Goal: Task Accomplishment & Management: Use online tool/utility

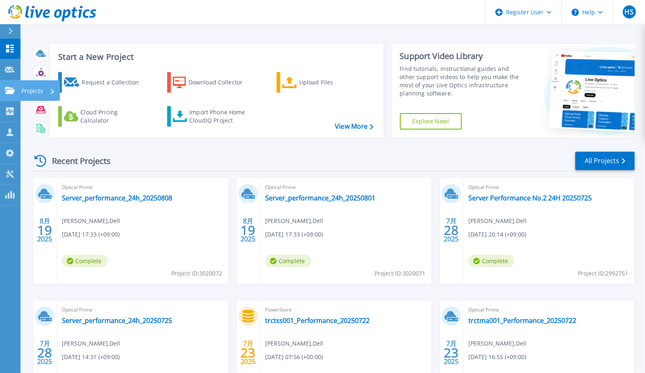
click at [9, 90] on icon at bounding box center [10, 90] width 10 height 7
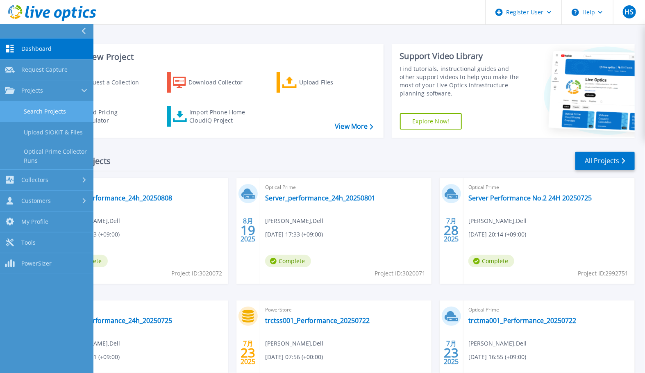
click at [46, 114] on link "Search Projects" at bounding box center [46, 111] width 93 height 21
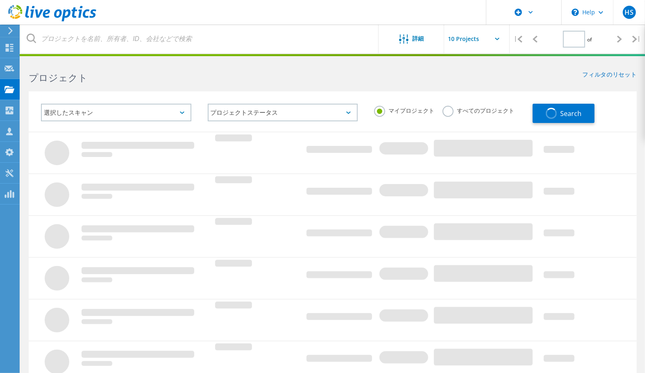
type input "1"
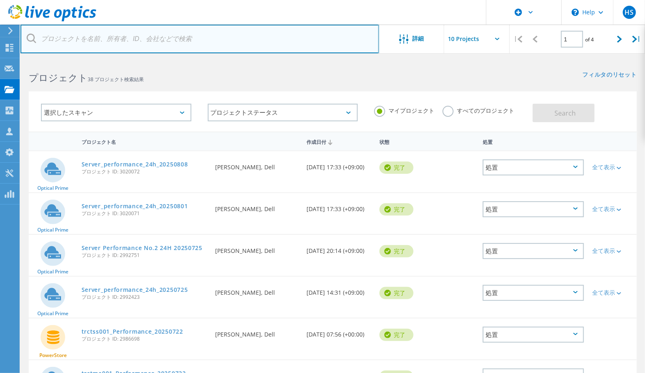
click at [174, 44] on input "text" at bounding box center [199, 39] width 359 height 29
type input "SAP"
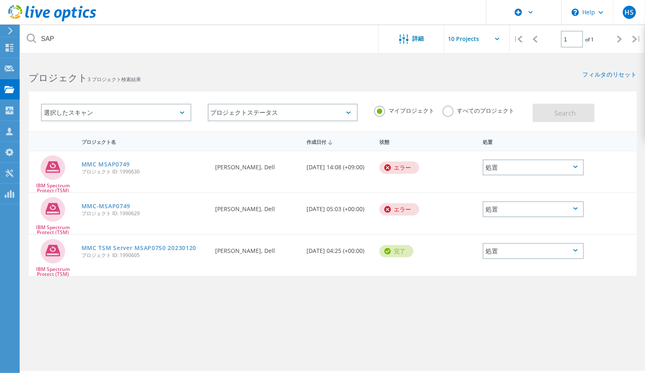
click at [503, 119] on div "マイプロジェクト すべてのプロジェクト" at bounding box center [449, 111] width 167 height 30
click at [503, 114] on label "すべてのプロジェクト" at bounding box center [479, 110] width 72 height 8
click at [0, 0] on input "すべてのプロジェクト" at bounding box center [0, 0] width 0 height 0
click at [537, 110] on button "Search" at bounding box center [564, 113] width 62 height 18
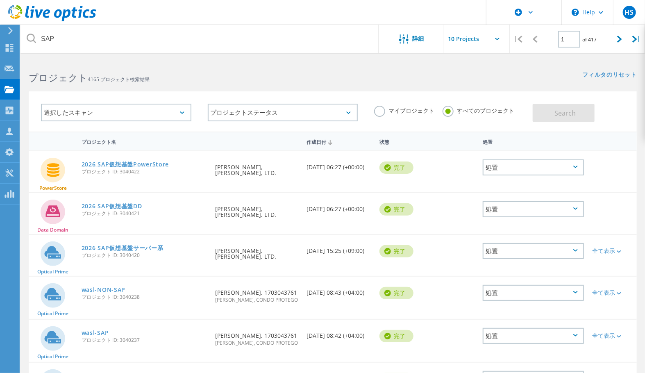
click at [146, 165] on link "2026 SAP仮想基盤PowerStore" at bounding box center [125, 165] width 87 height 6
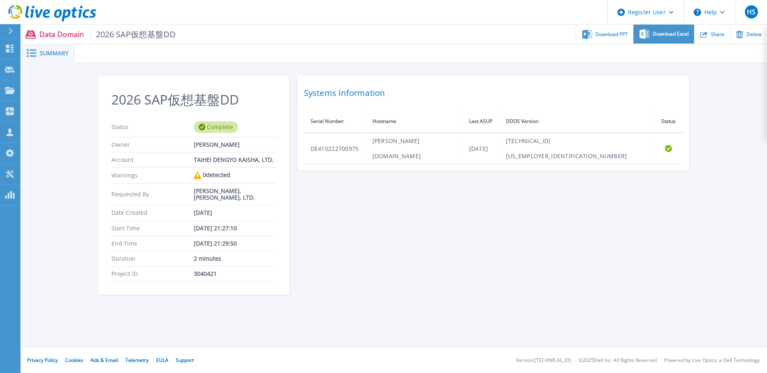
click at [642, 34] on icon at bounding box center [645, 33] width 10 height 9
click at [519, 63] on div "2026 SAP仮想基盤DD Status Complete Owner 小谷 幸平 Account TAIHEI DENGYO KAISHA, LTD. W…" at bounding box center [395, 190] width 746 height 254
click at [601, 32] on span "Download PPT" at bounding box center [612, 34] width 33 height 5
click at [432, 205] on div "2026 SAP仮想基盤DD Status Complete Owner 小谷 幸平 Account TAIHEI DENGYO KAISHA, LTD. W…" at bounding box center [394, 190] width 593 height 229
drag, startPoint x: 64, startPoint y: 180, endPoint x: 111, endPoint y: 66, distance: 124.4
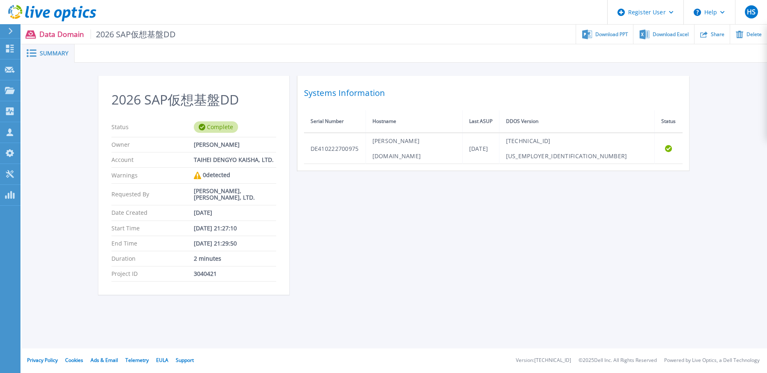
click at [64, 180] on div "2026 SAP仮想基盤DD Status Complete Owner 小谷 幸平 Account TAIHEI DENGYO KAISHA, LTD. W…" at bounding box center [395, 190] width 746 height 254
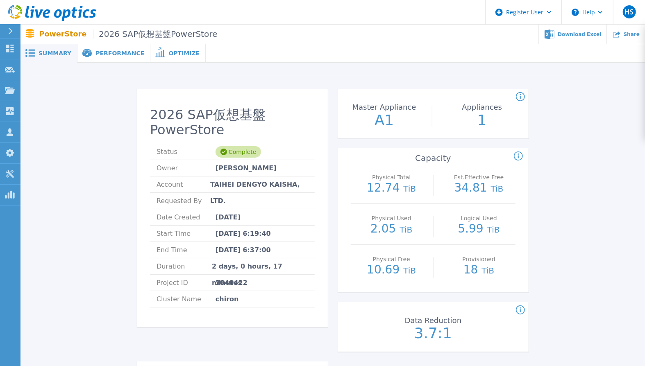
drag, startPoint x: 320, startPoint y: 80, endPoint x: 304, endPoint y: 63, distance: 24.1
click at [320, 80] on div "2026 SAP仮想基盤PowerStore Status Complete Owner 小谷 幸平 Account TAIHEI DENGYO KAISHA…" at bounding box center [333, 340] width 600 height 529
click at [598, 39] on div "Download Excel" at bounding box center [573, 34] width 68 height 19
click at [118, 55] on span "Performance" at bounding box center [120, 53] width 49 height 6
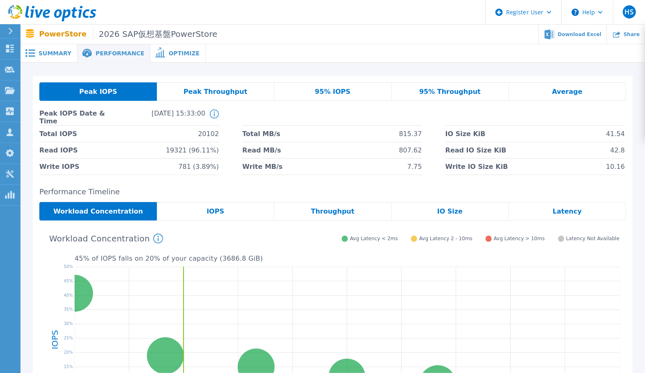
click at [219, 216] on div "IOPS" at bounding box center [215, 211] width 117 height 18
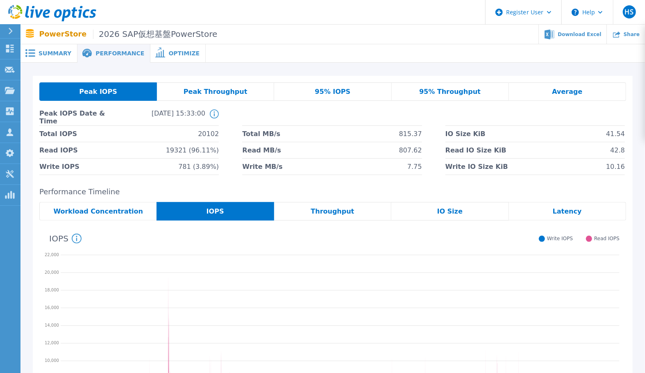
click at [208, 97] on div "Peak Throughput" at bounding box center [215, 91] width 117 height 18
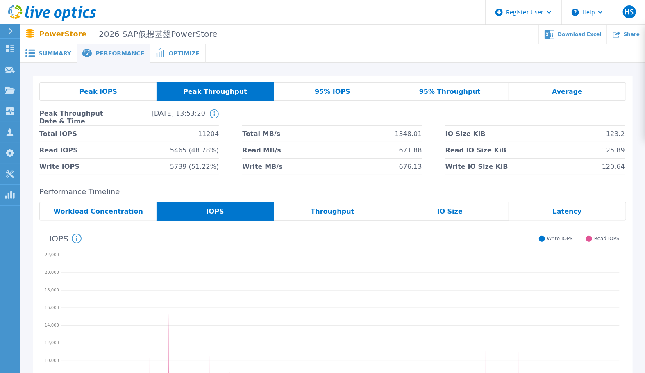
click at [299, 90] on div "95% IOPS" at bounding box center [332, 91] width 117 height 18
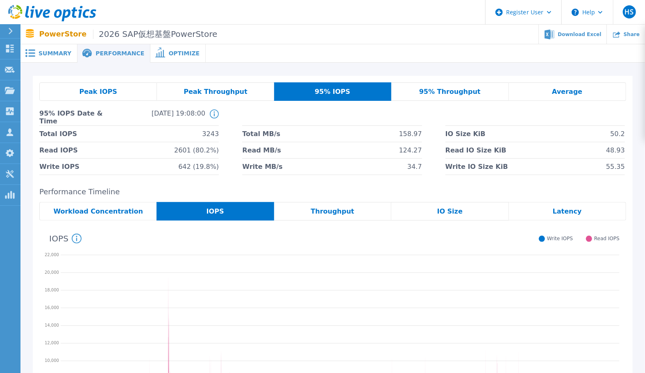
drag, startPoint x: 457, startPoint y: 98, endPoint x: 463, endPoint y: 96, distance: 5.6
click at [457, 98] on div "95% Throughput" at bounding box center [449, 91] width 117 height 18
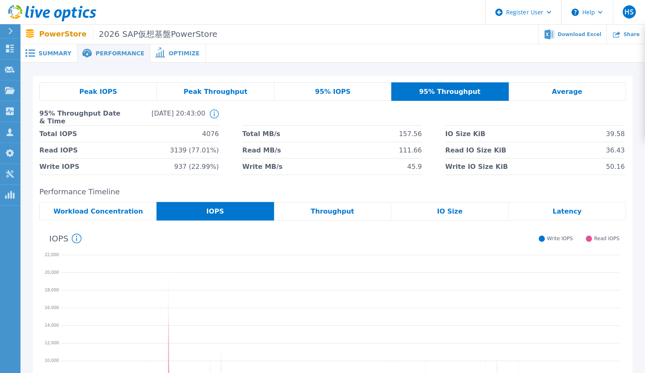
click at [567, 96] on div "Average" at bounding box center [567, 91] width 117 height 18
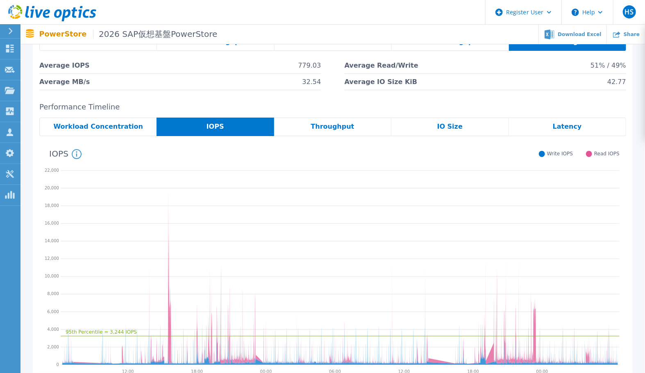
scroll to position [41, 0]
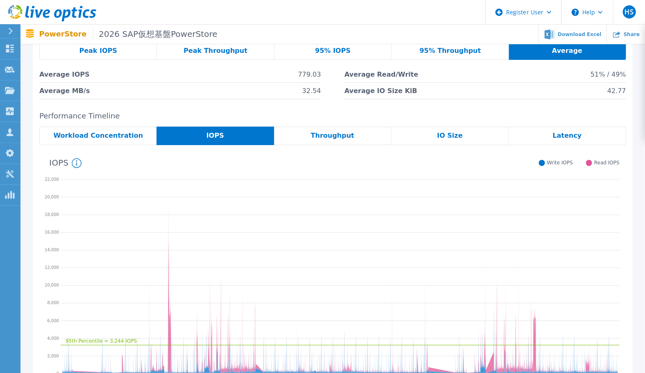
click at [187, 53] on div "Peak Throughput" at bounding box center [215, 50] width 117 height 18
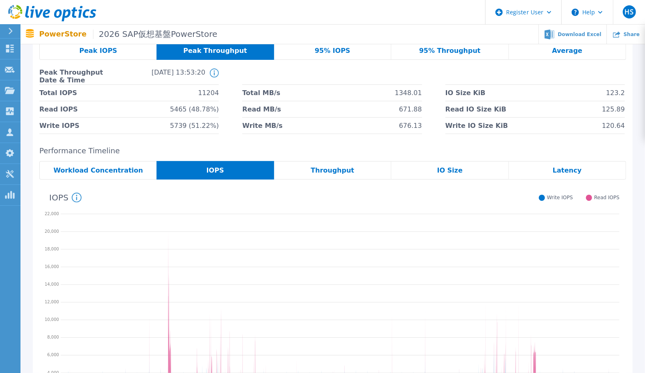
click at [128, 58] on div "Peak IOPS" at bounding box center [97, 50] width 117 height 18
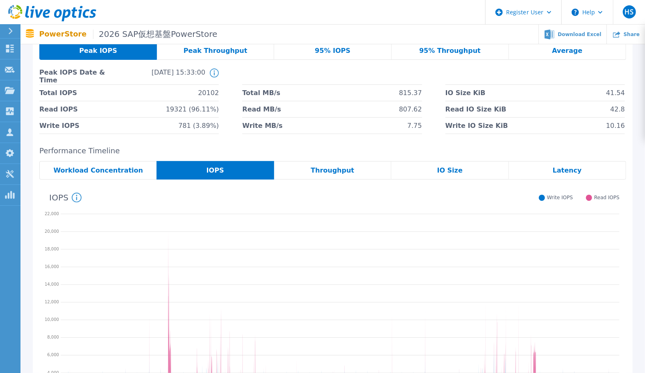
click at [459, 79] on li at bounding box center [536, 76] width 180 height 16
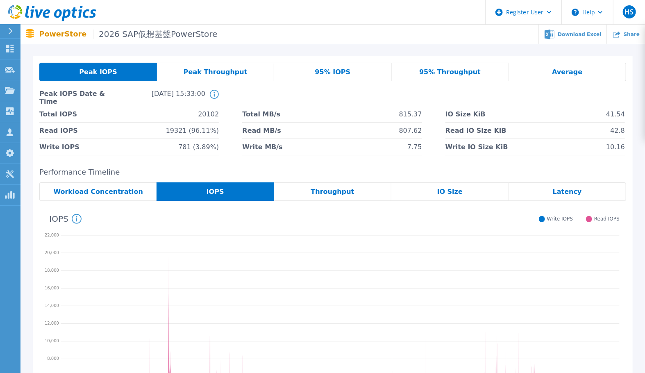
scroll to position [0, 0]
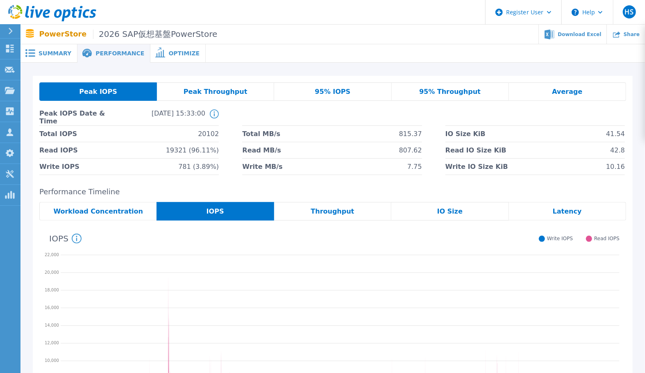
click at [205, 93] on span "Peak Throughput" at bounding box center [216, 92] width 64 height 7
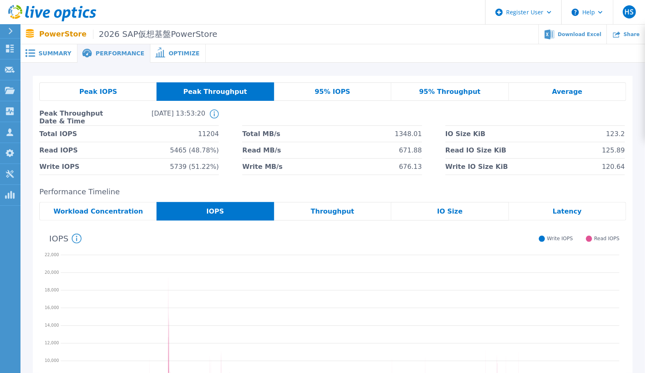
click at [342, 85] on div "95% IOPS" at bounding box center [332, 91] width 117 height 18
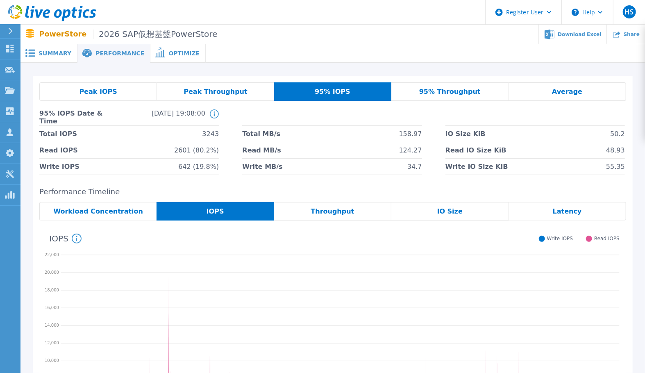
click at [450, 84] on div "95% Throughput" at bounding box center [449, 91] width 117 height 18
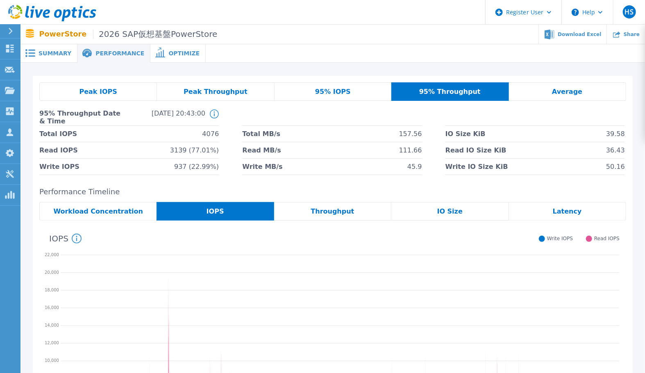
click at [517, 93] on div "Average" at bounding box center [567, 91] width 117 height 18
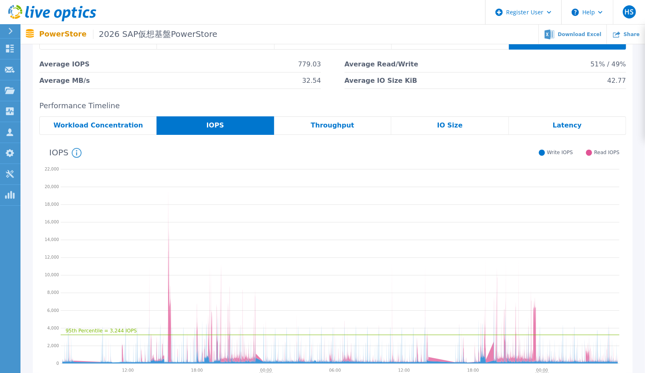
scroll to position [123, 0]
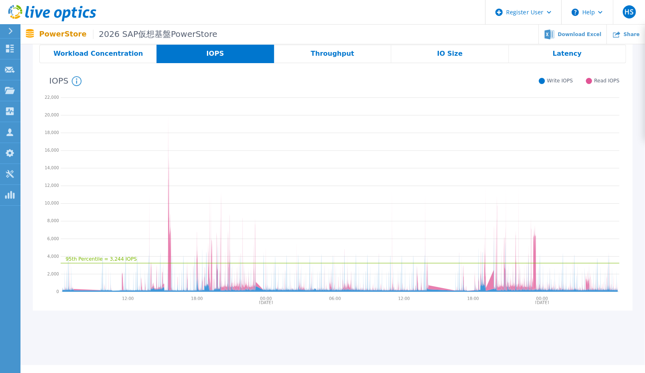
click at [179, 79] on div "IOPS System Read and Write IOPS over the period of time collected, green line i…" at bounding box center [329, 80] width 580 height 21
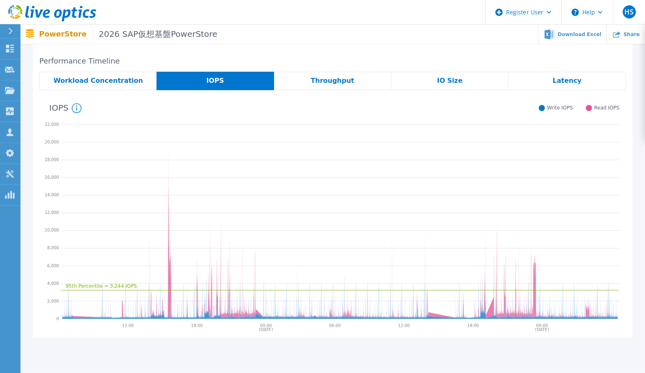
scroll to position [82, 0]
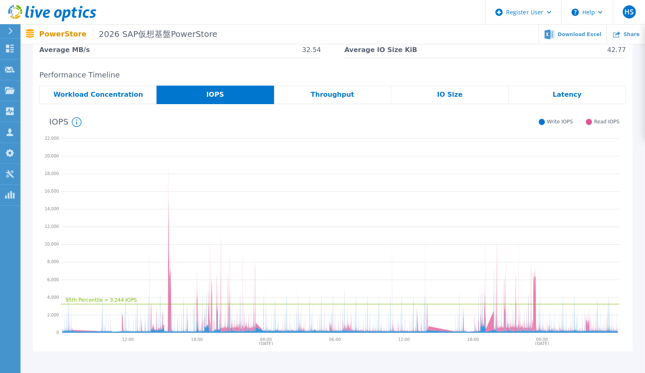
click at [363, 88] on div "Throughput" at bounding box center [332, 95] width 117 height 18
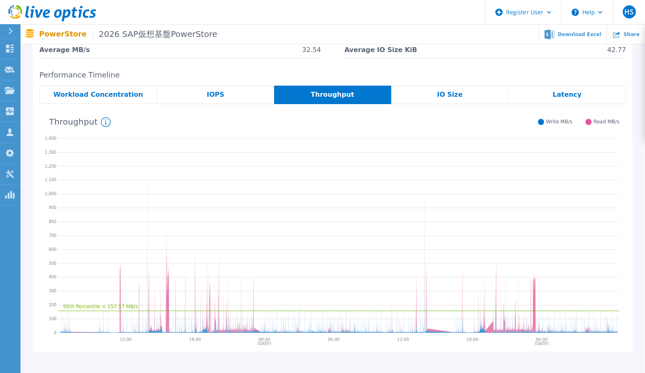
click at [460, 91] on span "IO Size" at bounding box center [449, 94] width 25 height 7
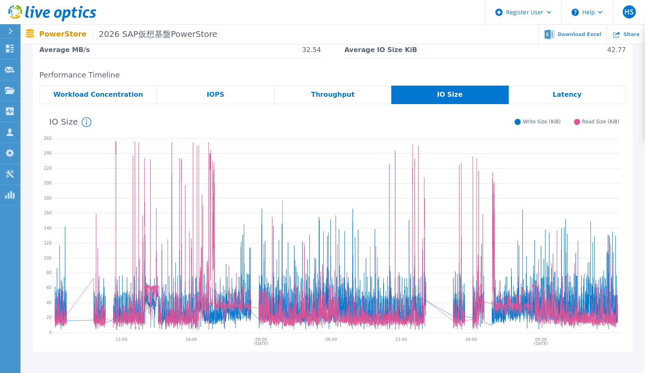
click at [528, 89] on div "Latency" at bounding box center [567, 95] width 117 height 18
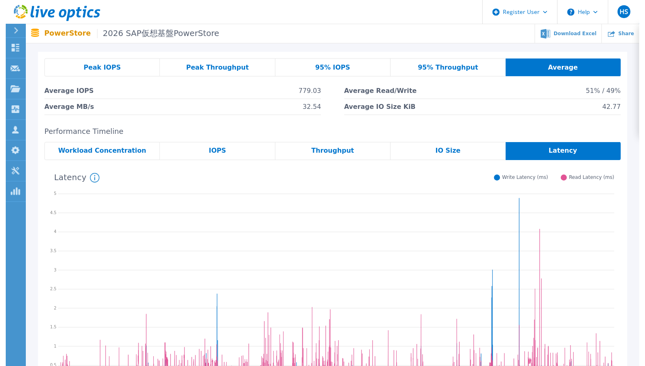
scroll to position [0, 0]
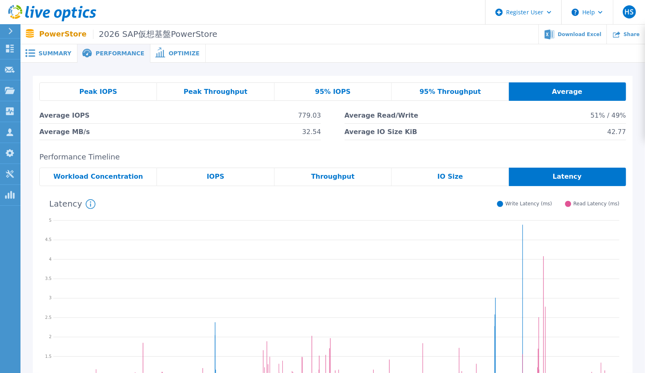
click at [33, 43] on div "PowerStore 2026 SAP仮想基盤PowerStore Download Excel Share" at bounding box center [332, 34] width 625 height 19
click at [39, 48] on div "Summary" at bounding box center [48, 53] width 57 height 18
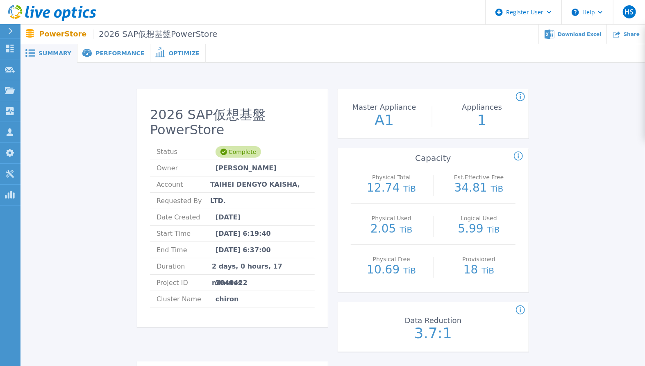
click at [550, 192] on div "2026 SAP仮想基盤PowerStore Status Complete Owner 小谷 幸平 Account TAIHEI DENGYO KAISHA…" at bounding box center [333, 340] width 600 height 529
click at [366, 209] on div "Physical Used 2.05 TiB" at bounding box center [391, 224] width 73 height 41
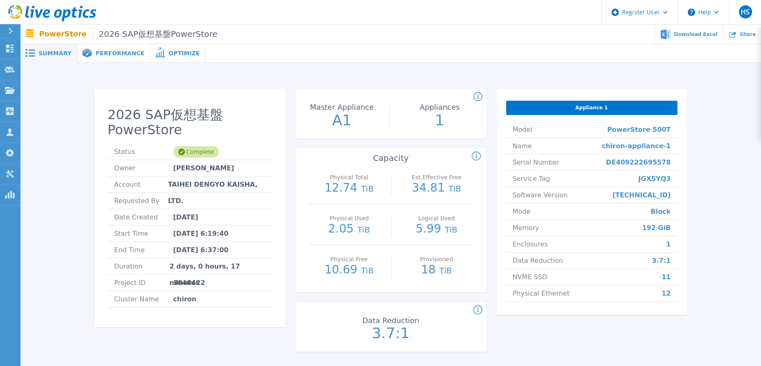
click at [645, 264] on div "2026 SAP仮想基盤PowerStore Status Complete Owner 小谷 幸平 Account TAIHEI DENGYO KAISHA…" at bounding box center [391, 222] width 716 height 293
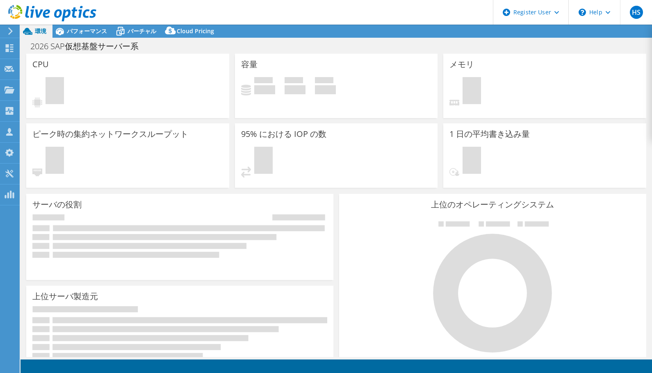
select select "USD"
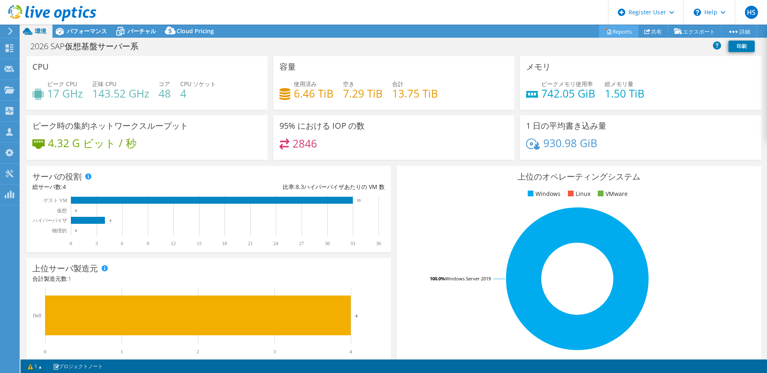
click at [617, 33] on link "Reports" at bounding box center [618, 31] width 39 height 13
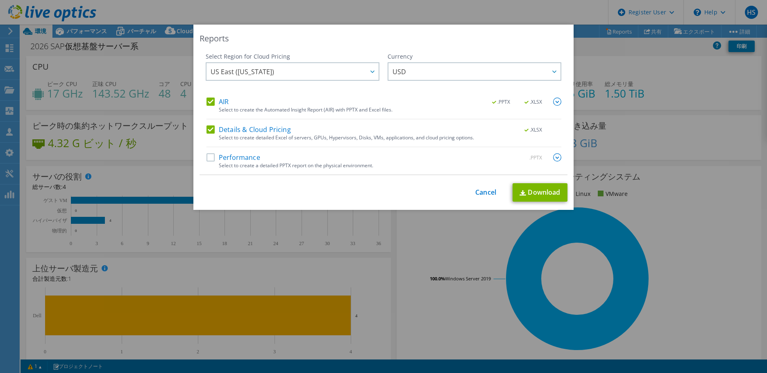
click at [235, 159] on label "Performance" at bounding box center [234, 157] width 54 height 8
click at [0, 0] on input "Performance" at bounding box center [0, 0] width 0 height 0
click at [357, 70] on span "US East ([US_STATE])" at bounding box center [295, 71] width 168 height 17
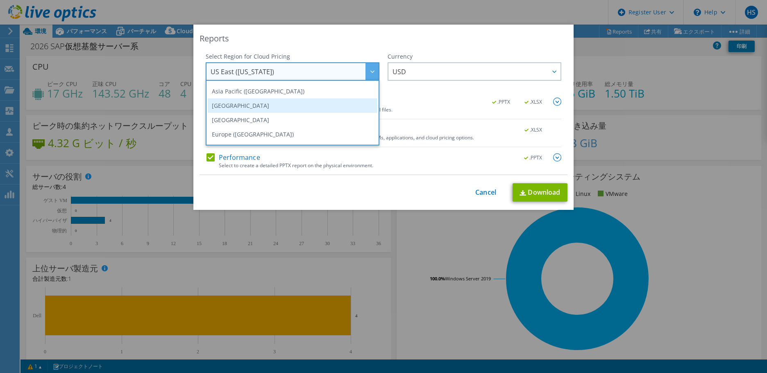
scroll to position [41, 0]
click at [264, 109] on li "Asia Pacific ([GEOGRAPHIC_DATA])" at bounding box center [293, 105] width 170 height 14
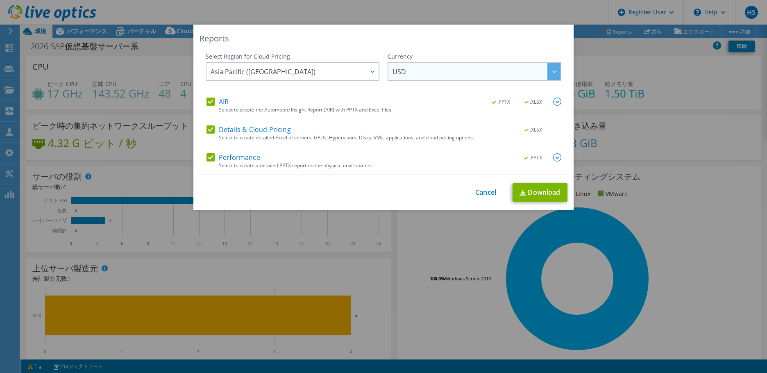
click at [410, 71] on span "USD" at bounding box center [477, 71] width 168 height 17
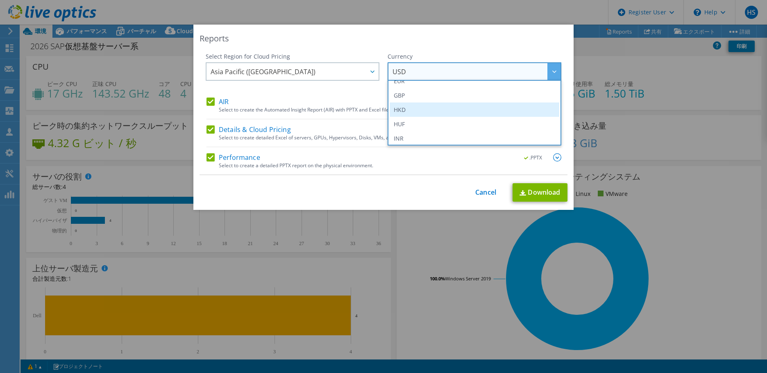
scroll to position [164, 0]
click at [396, 112] on li "JPY" at bounding box center [475, 112] width 170 height 14
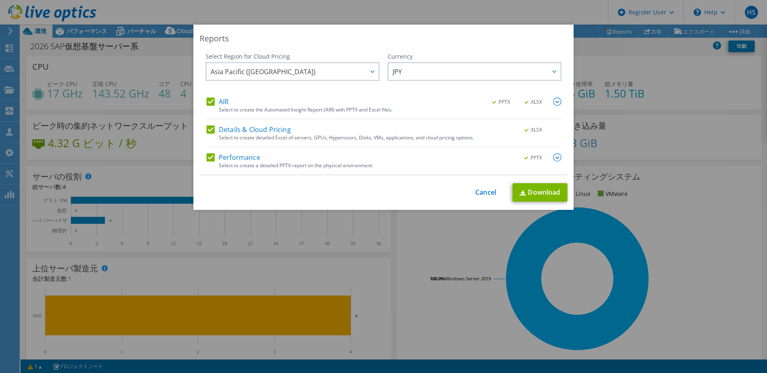
click at [553, 159] on img at bounding box center [557, 157] width 8 height 8
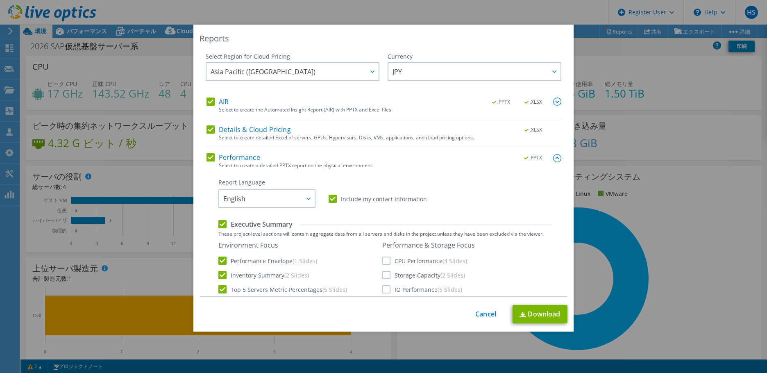
click at [553, 104] on img at bounding box center [557, 102] width 8 height 8
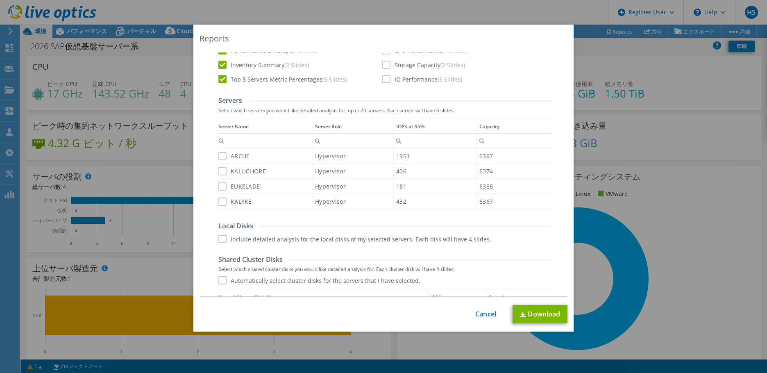
scroll to position [205, 0]
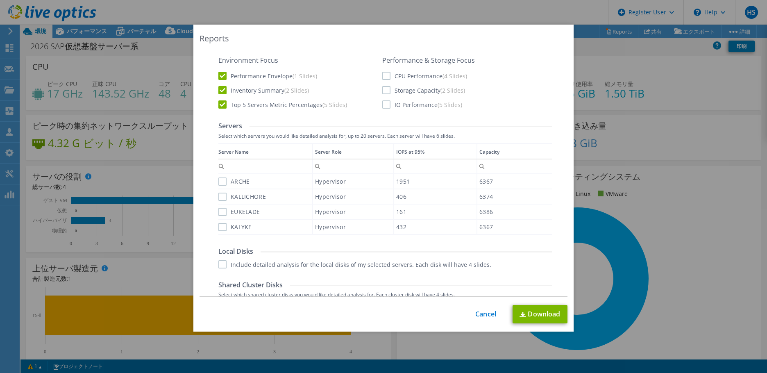
click at [391, 81] on div "Performance & Storage Focus CPU Performance (4 Slides) Storage Capacity (2 Slid…" at bounding box center [428, 82] width 93 height 52
click at [385, 75] on label "CPU Performance (4 Slides)" at bounding box center [424, 76] width 85 height 8
click at [0, 0] on input "CPU Performance (4 Slides)" at bounding box center [0, 0] width 0 height 0
click at [385, 88] on label "Storage Capacity (2 Slides)" at bounding box center [423, 90] width 83 height 8
click at [0, 0] on input "Storage Capacity (2 Slides)" at bounding box center [0, 0] width 0 height 0
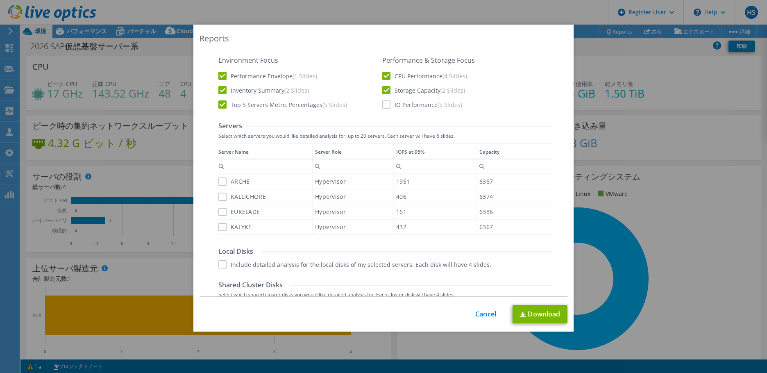
click at [385, 105] on label "IO Performance (5 Slides)" at bounding box center [422, 104] width 80 height 8
click at [0, 0] on input "IO Performance (5 Slides)" at bounding box center [0, 0] width 0 height 0
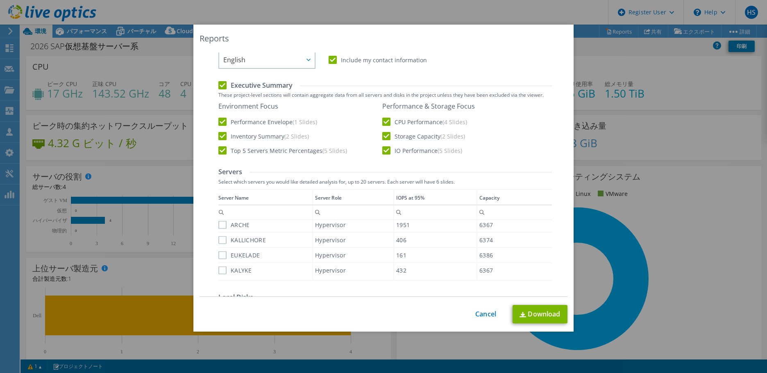
click at [218, 228] on div "Data grid" at bounding box center [218, 232] width 1 height 86
click at [218, 227] on label "ARCHE" at bounding box center [233, 225] width 31 height 8
click at [0, 0] on input "ARCHE" at bounding box center [0, 0] width 0 height 0
click at [220, 237] on label "KALLICHORE" at bounding box center [242, 240] width 48 height 8
click at [0, 0] on input "KALLICHORE" at bounding box center [0, 0] width 0 height 0
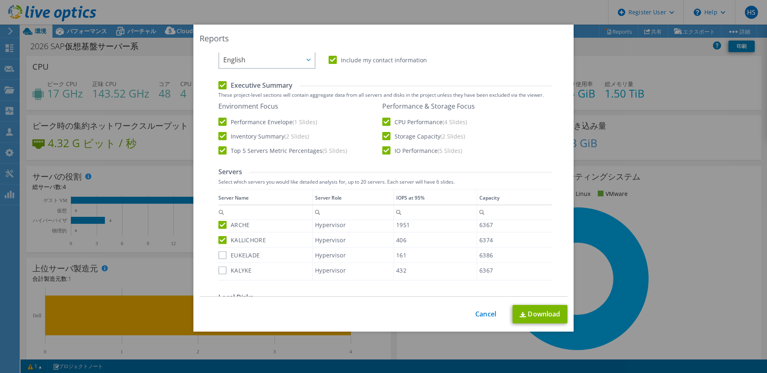
click at [219, 255] on label "EUKELADE" at bounding box center [238, 255] width 41 height 8
click at [0, 0] on input "EUKELADE" at bounding box center [0, 0] width 0 height 0
click at [218, 270] on label "KALYKE" at bounding box center [235, 270] width 34 height 8
click at [0, 0] on input "KALYKE" at bounding box center [0, 0] width 0 height 0
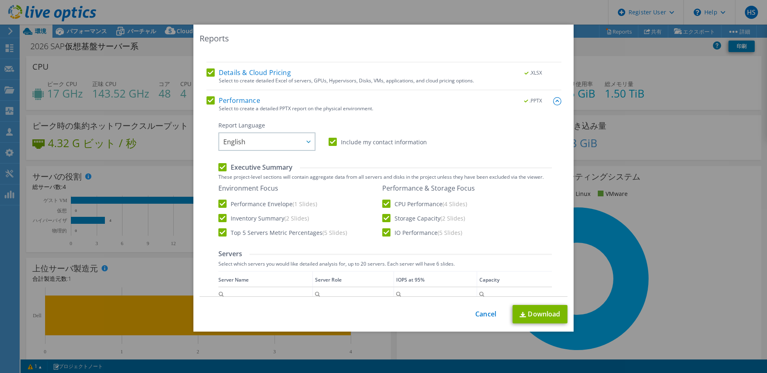
scroll to position [0, 0]
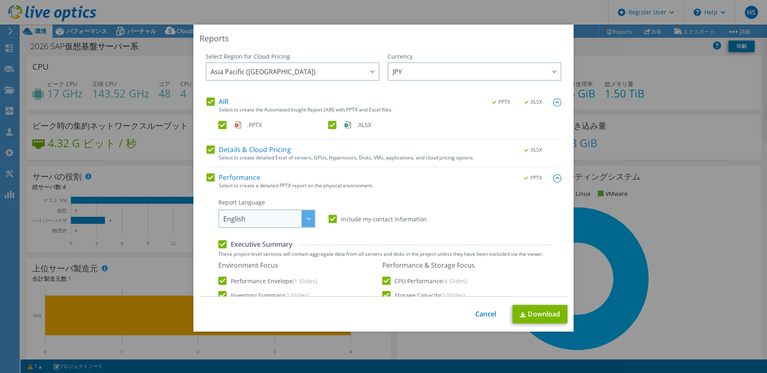
click at [281, 220] on span "English" at bounding box center [268, 218] width 91 height 17
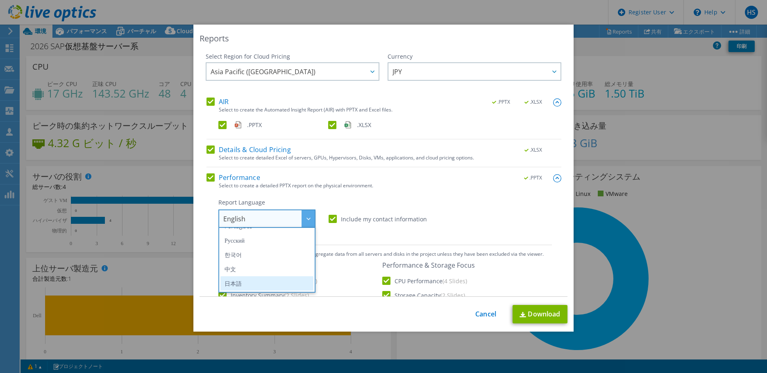
click at [242, 282] on li "日本語" at bounding box center [267, 283] width 93 height 14
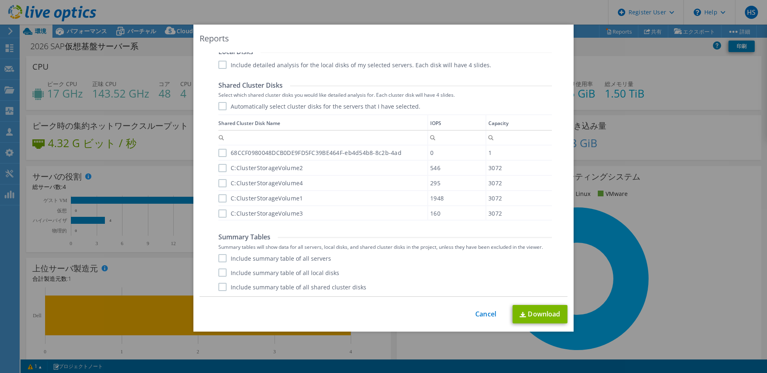
scroll to position [405, 0]
click at [528, 310] on link "Download" at bounding box center [540, 314] width 55 height 18
click at [114, 208] on div "Reports Select Region for Cloud Pricing Asia Pacific (Hong Kong) Asia Pacific (…" at bounding box center [383, 187] width 767 height 324
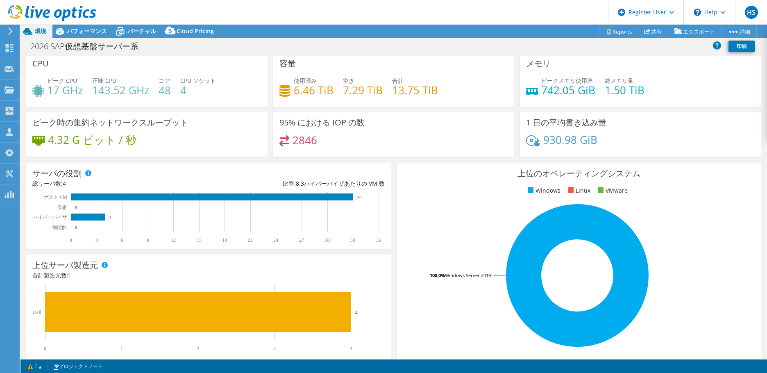
scroll to position [0, 0]
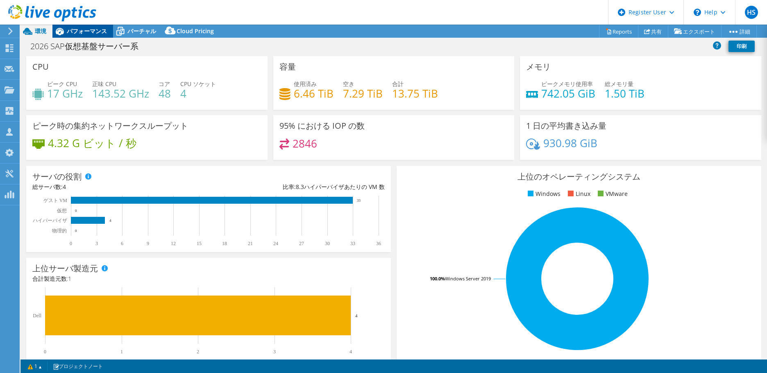
click at [92, 34] on span "パフォーマンス" at bounding box center [87, 31] width 40 height 8
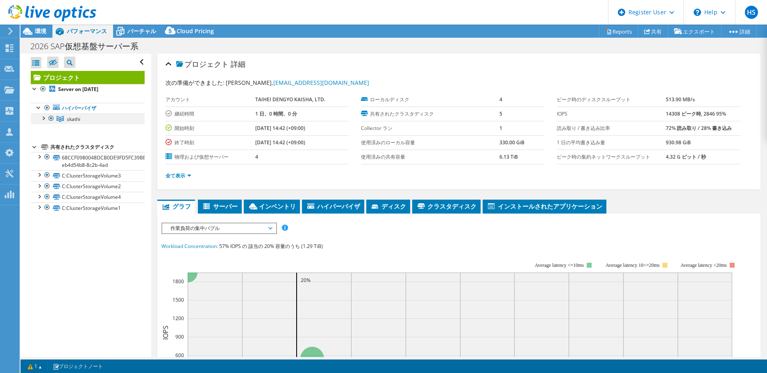
click at [43, 118] on div at bounding box center [43, 118] width 8 height 8
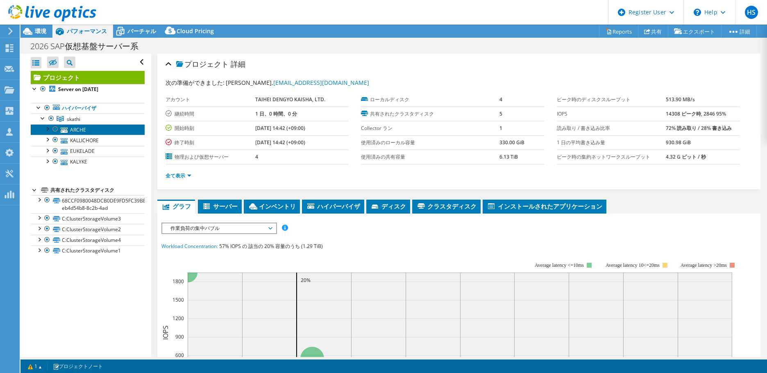
click at [87, 129] on link "ARCHE" at bounding box center [88, 129] width 114 height 11
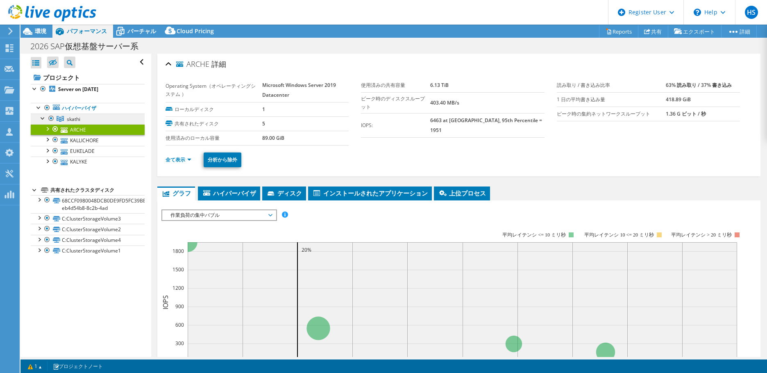
click at [91, 119] on link "skathi" at bounding box center [88, 119] width 114 height 11
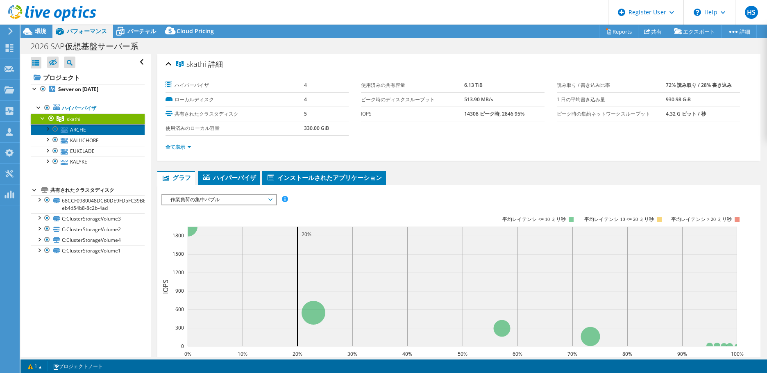
click at [91, 127] on link "ARCHE" at bounding box center [88, 129] width 114 height 11
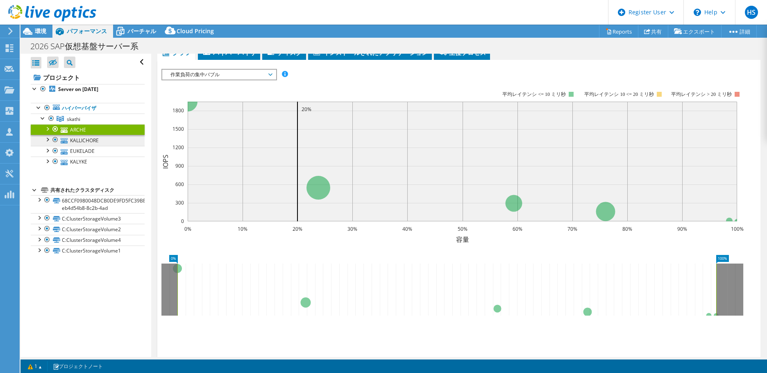
scroll to position [30, 0]
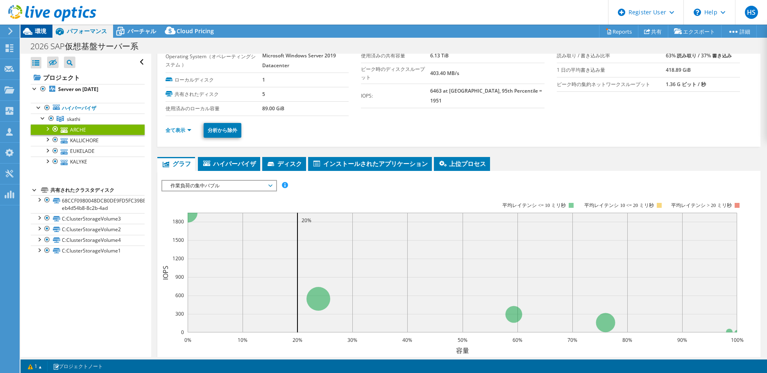
click at [47, 33] on div "環境" at bounding box center [36, 31] width 32 height 13
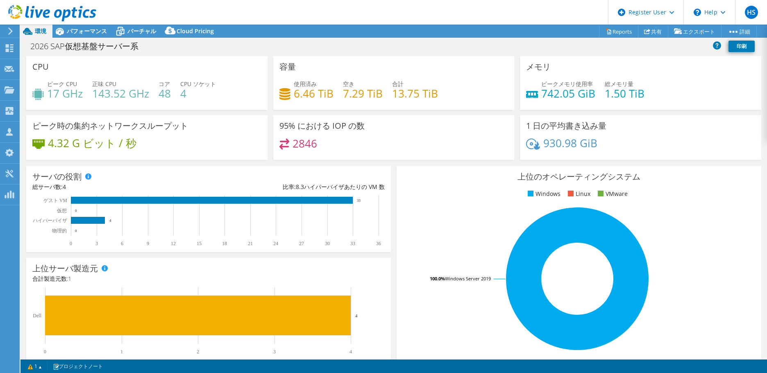
click at [68, 222] on rect at bounding box center [206, 221] width 349 height 51
click at [82, 32] on span "パフォーマンス" at bounding box center [87, 31] width 40 height 8
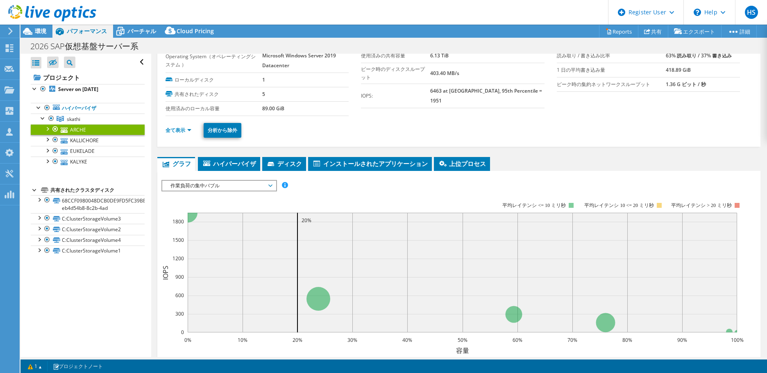
click at [114, 307] on div "すべて開く すべて閉じる 除外されたノードを非表示 プロジェクトツリーフィルタ" at bounding box center [85, 205] width 130 height 303
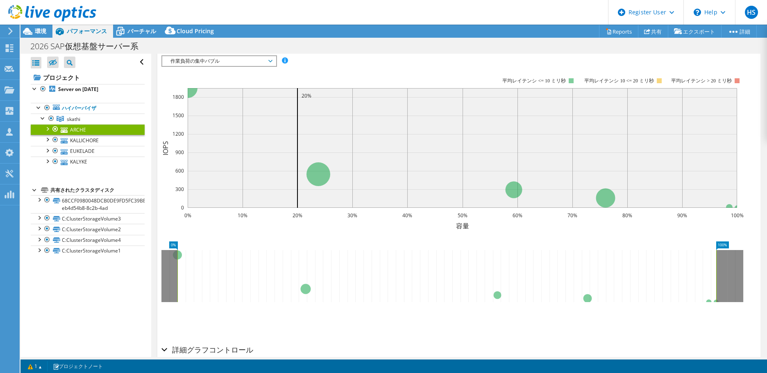
scroll to position [193, 0]
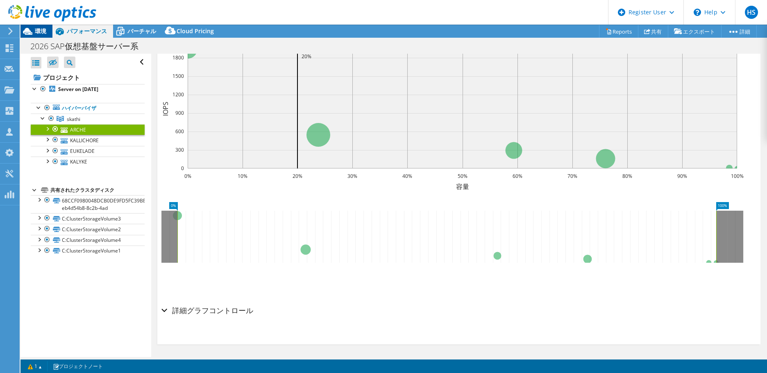
click at [41, 32] on span "環境" at bounding box center [40, 31] width 11 height 8
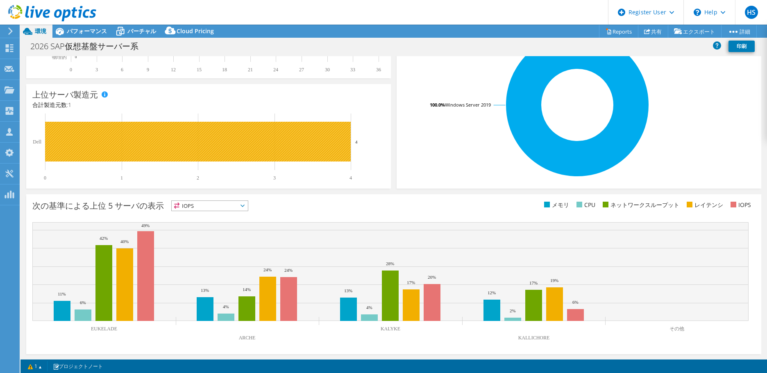
scroll to position [0, 0]
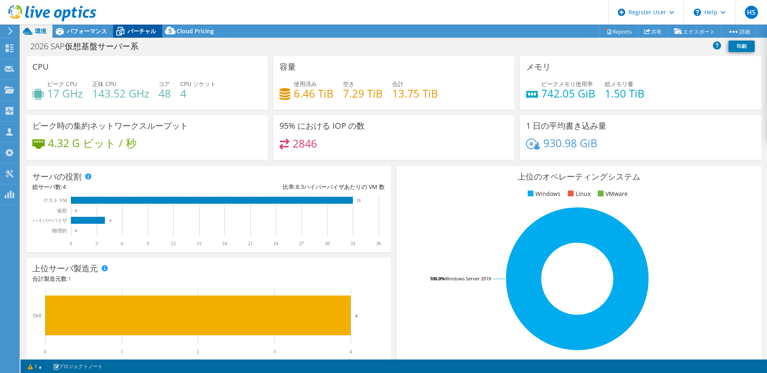
click at [145, 36] on div "バーチャル" at bounding box center [137, 31] width 49 height 13
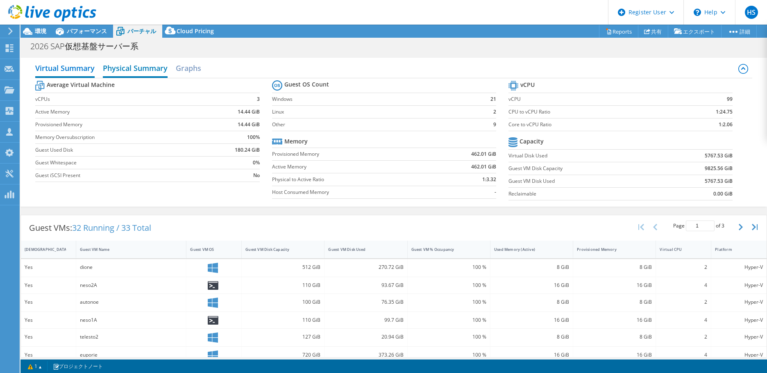
click at [127, 73] on h2 "Physical Summary" at bounding box center [135, 69] width 65 height 18
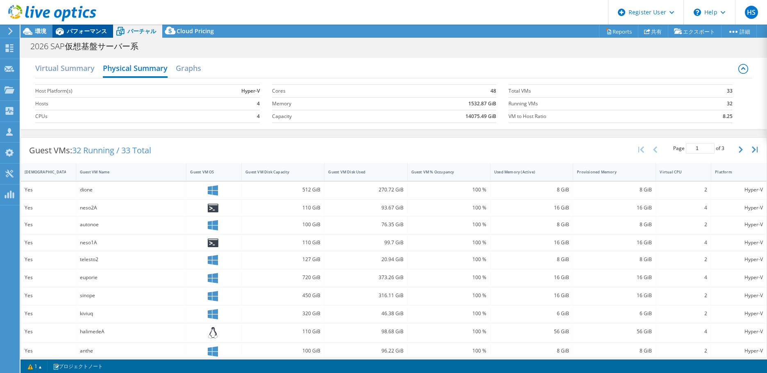
click at [96, 31] on span "パフォーマンス" at bounding box center [87, 31] width 40 height 8
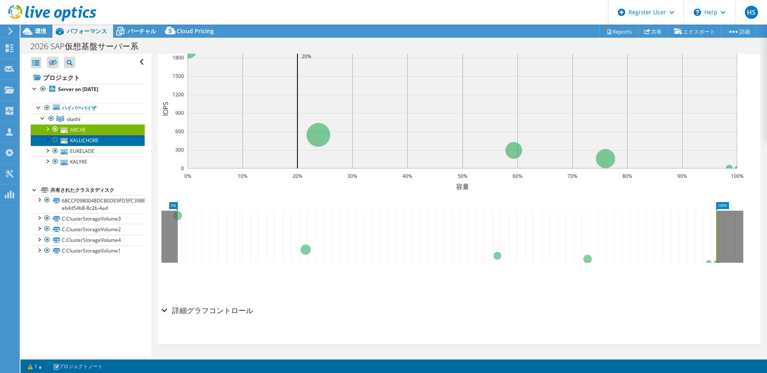
click at [64, 140] on icon at bounding box center [64, 140] width 7 height 5
click at [208, 310] on h2 "詳細グラフコントロール" at bounding box center [208, 310] width 92 height 16
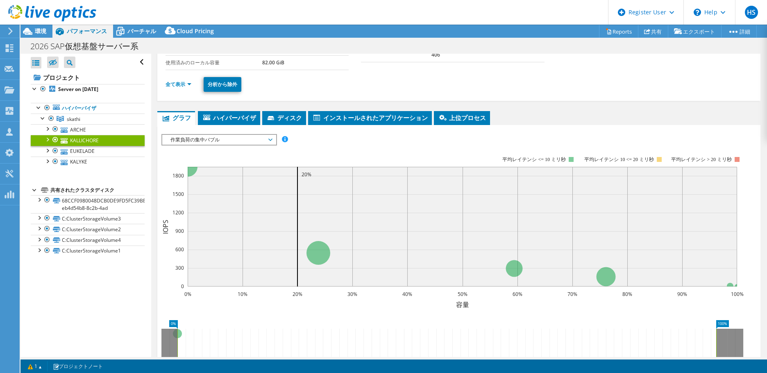
scroll to position [22, 0]
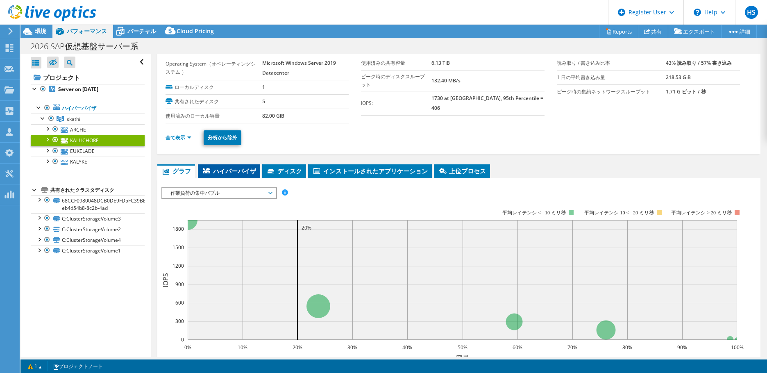
click at [226, 167] on span "ハイパーバイザ" at bounding box center [229, 171] width 54 height 8
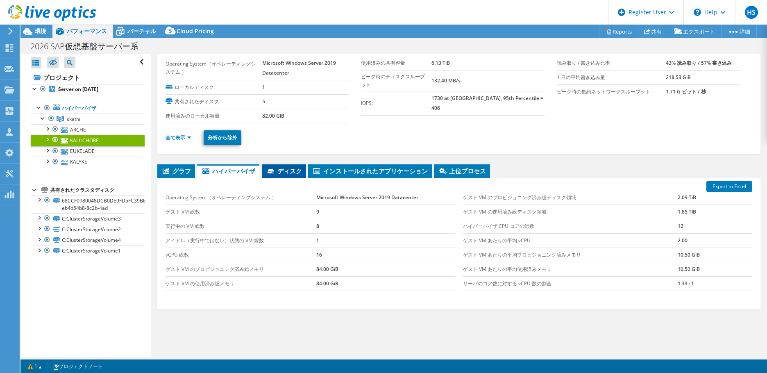
click at [286, 168] on span "ディスク" at bounding box center [284, 171] width 36 height 8
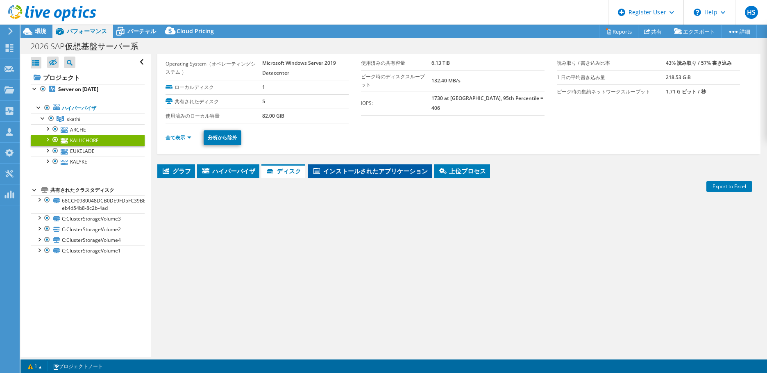
click at [349, 169] on span "インストールされたアプリケーション" at bounding box center [370, 171] width 116 height 8
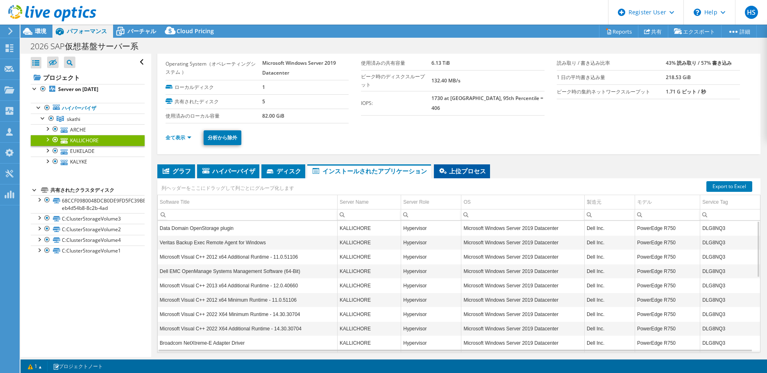
click at [473, 164] on li "上位プロセス" at bounding box center [462, 171] width 56 height 14
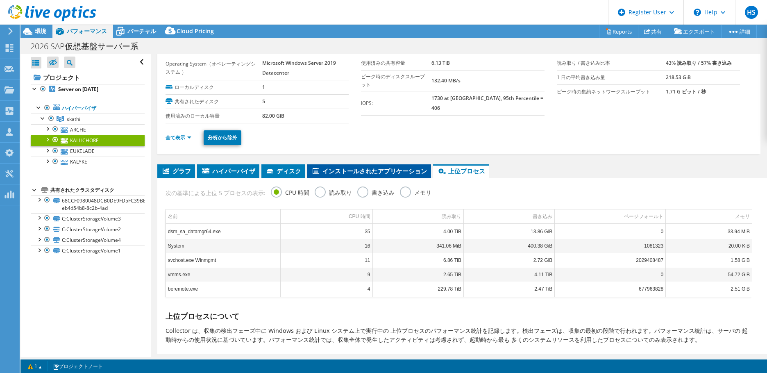
click at [357, 167] on span "インストールされたアプリケーション" at bounding box center [370, 171] width 116 height 8
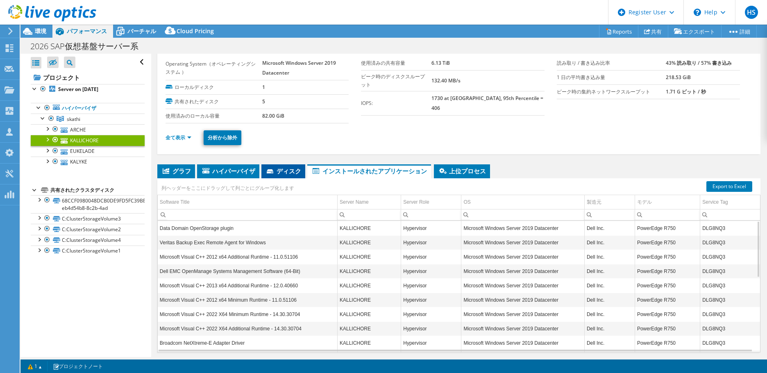
click at [276, 167] on span "ディスク" at bounding box center [284, 171] width 36 height 8
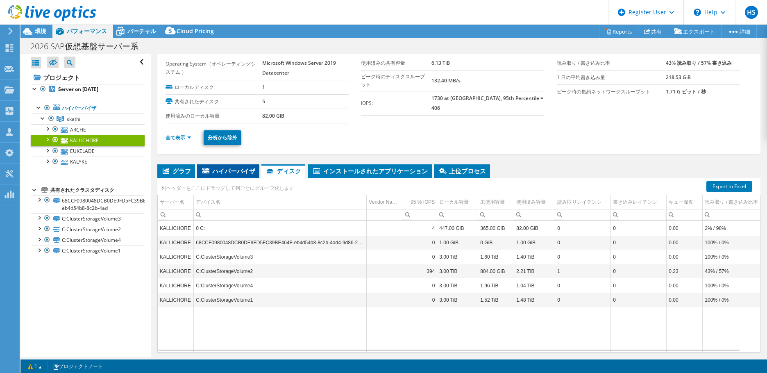
click at [238, 169] on span "ハイパーバイザ" at bounding box center [228, 171] width 54 height 8
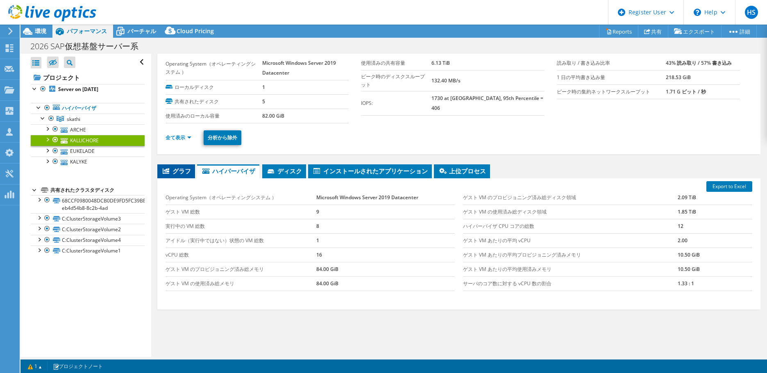
click at [180, 167] on span "グラフ" at bounding box center [177, 171] width 30 height 8
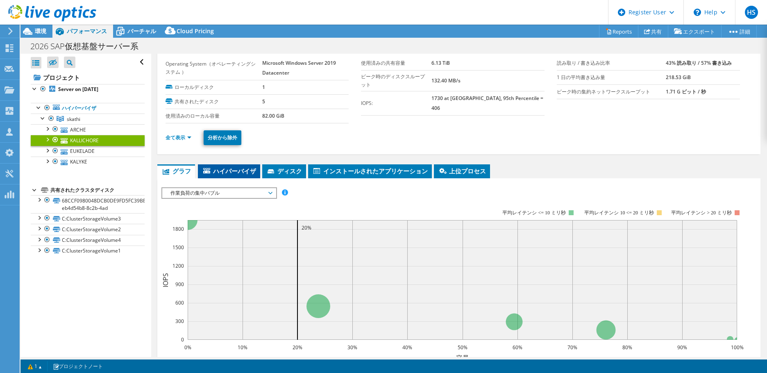
click at [203, 167] on span "ハイパーバイザ" at bounding box center [229, 171] width 54 height 8
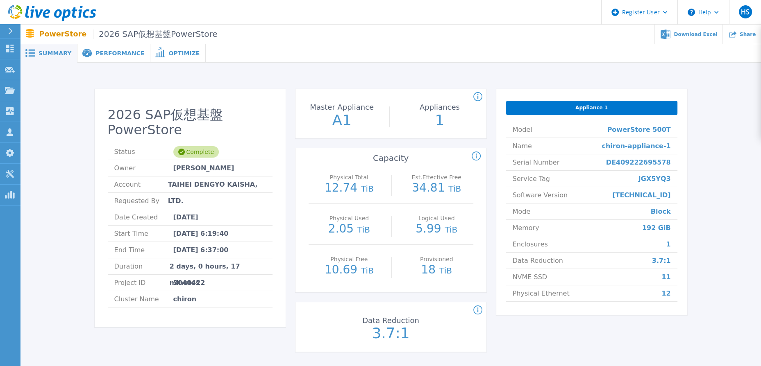
click at [120, 60] on div "Performance" at bounding box center [113, 53] width 73 height 18
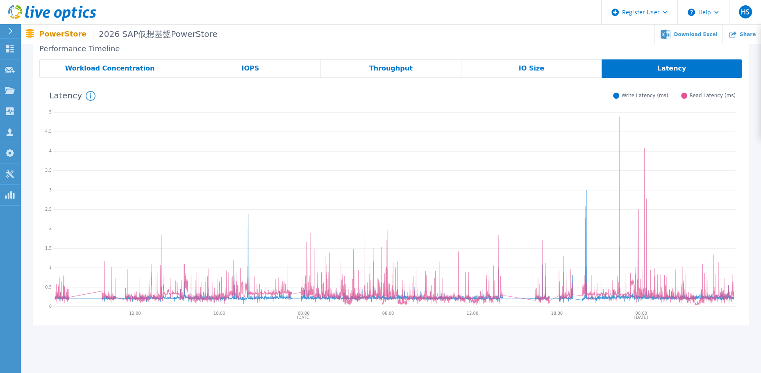
scroll to position [58, 0]
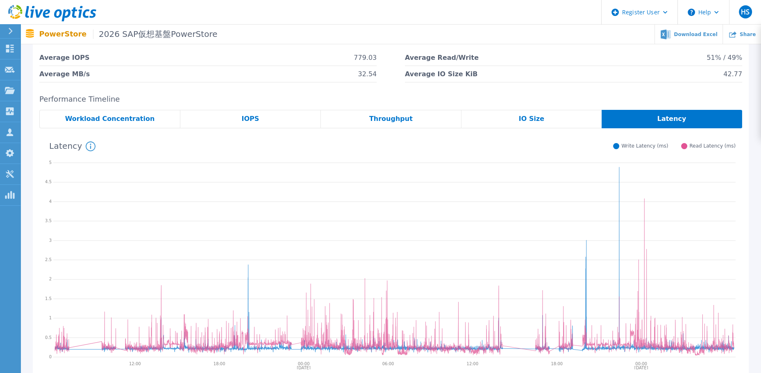
click at [231, 116] on div "IOPS" at bounding box center [250, 119] width 141 height 18
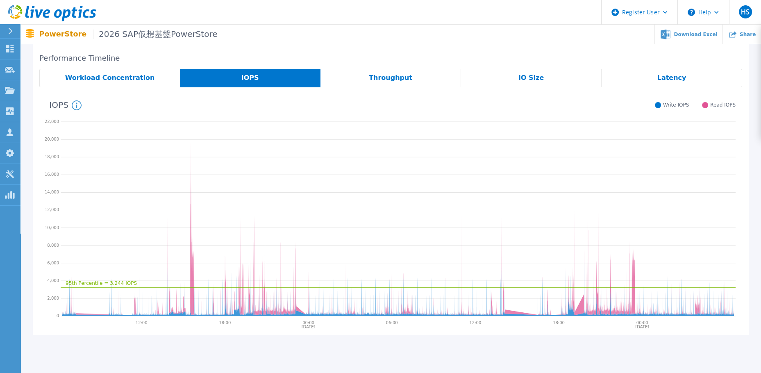
scroll to position [17, 0]
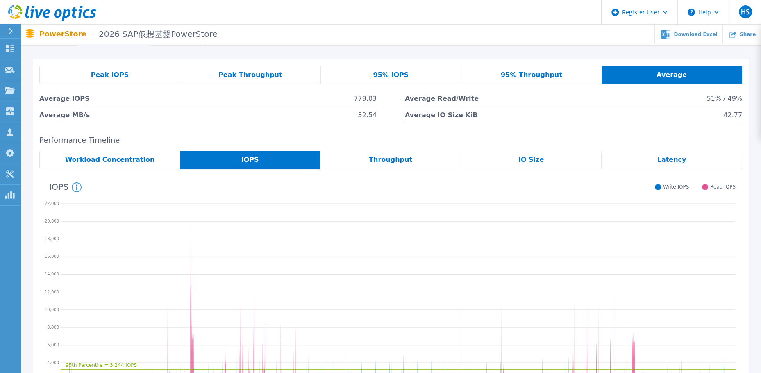
click at [485, 158] on div "IO Size" at bounding box center [531, 160] width 141 height 18
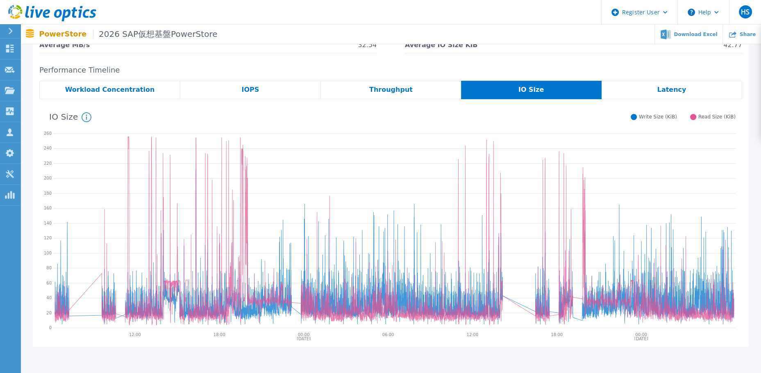
scroll to position [99, 0]
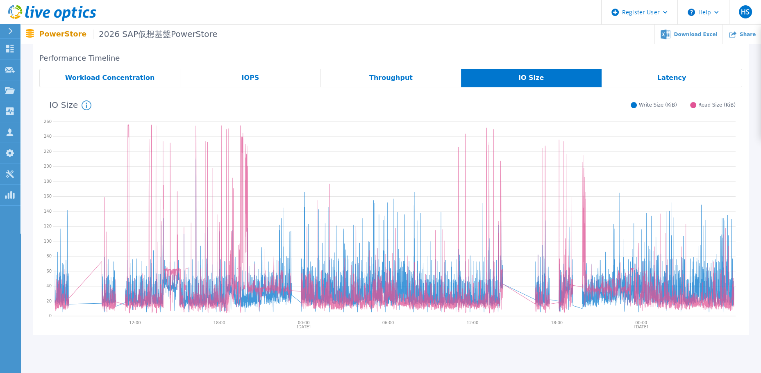
click at [377, 171] on icon at bounding box center [394, 217] width 683 height 205
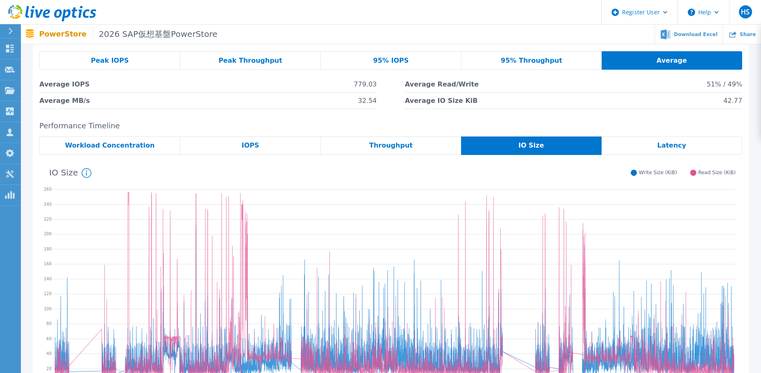
scroll to position [0, 0]
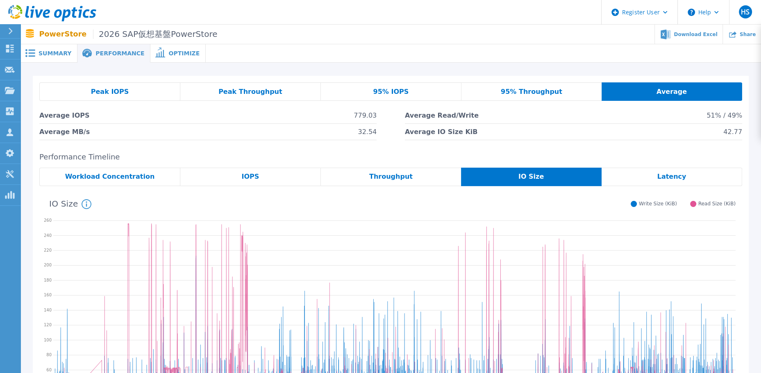
click at [507, 96] on div "95% Throughput" at bounding box center [532, 91] width 140 height 18
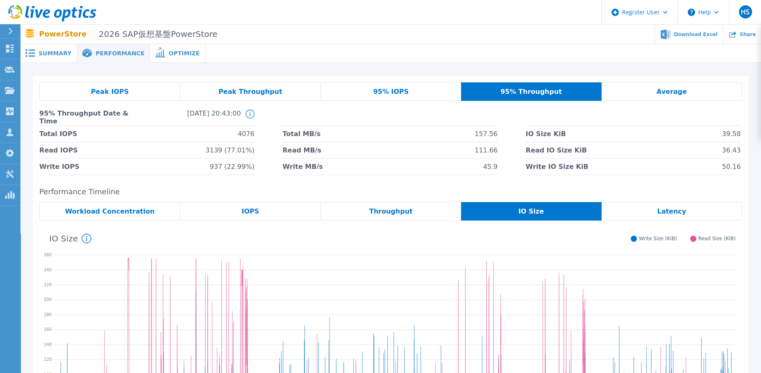
click at [673, 91] on span "Average" at bounding box center [672, 92] width 30 height 7
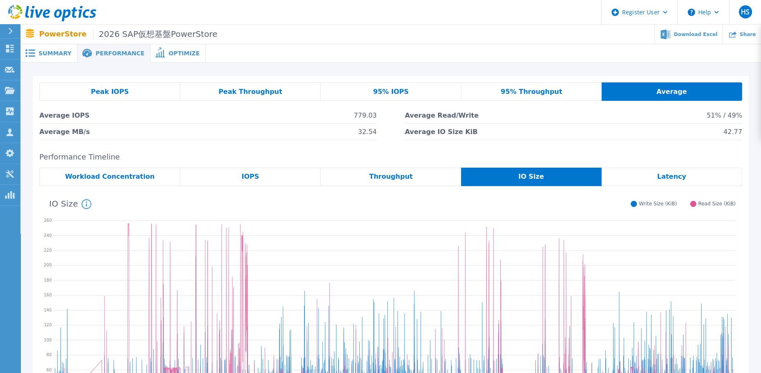
click at [548, 89] on span "95% Throughput" at bounding box center [531, 92] width 61 height 7
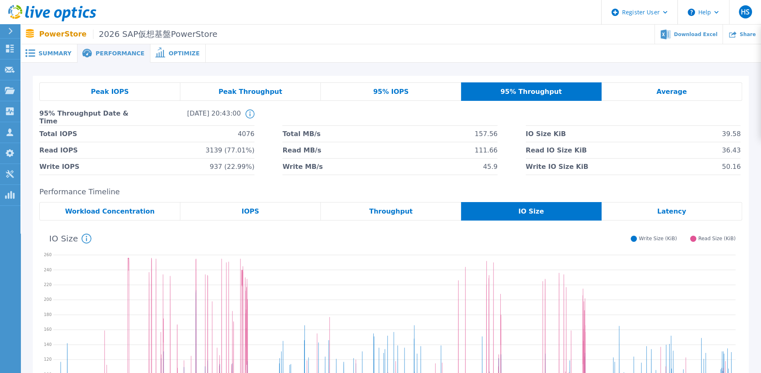
click at [369, 96] on div "95% IOPS" at bounding box center [391, 91] width 140 height 18
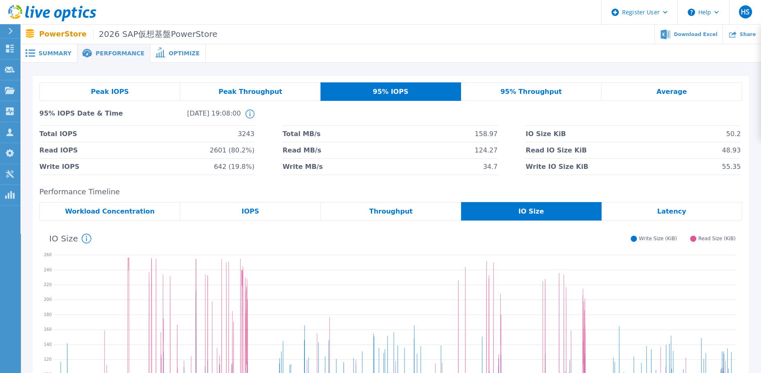
drag, startPoint x: 289, startPoint y: 89, endPoint x: 271, endPoint y: 91, distance: 18.2
click at [289, 89] on div "Peak Throughput" at bounding box center [250, 91] width 140 height 18
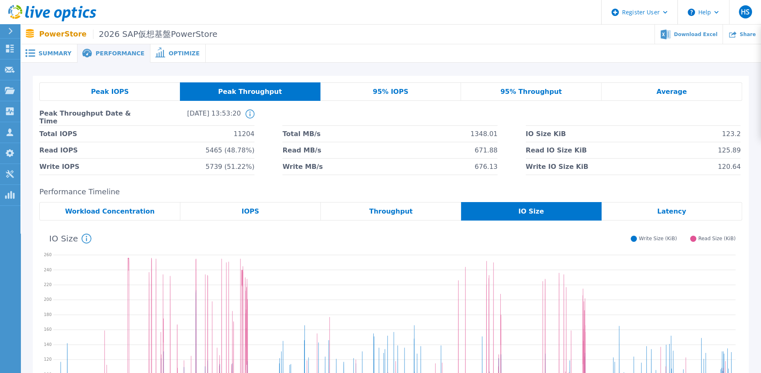
click at [147, 94] on div "Peak IOPS" at bounding box center [109, 91] width 141 height 18
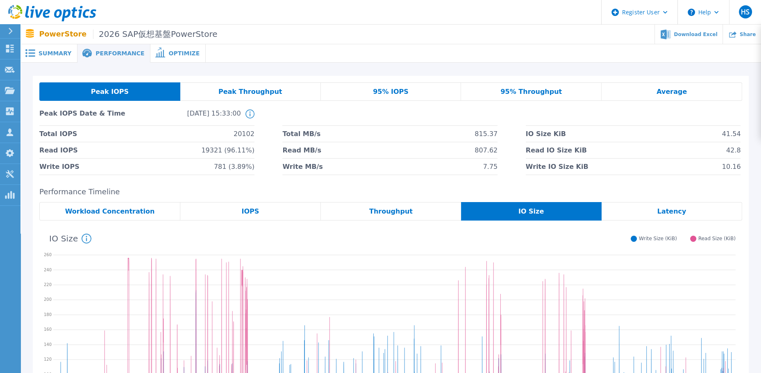
click at [648, 101] on div "Peak IOPS Peak Throughput 95% IOPS 95% Throughput Average Peak IOPS Date & Time…" at bounding box center [390, 128] width 703 height 93
click at [649, 94] on div "Average" at bounding box center [672, 91] width 141 height 18
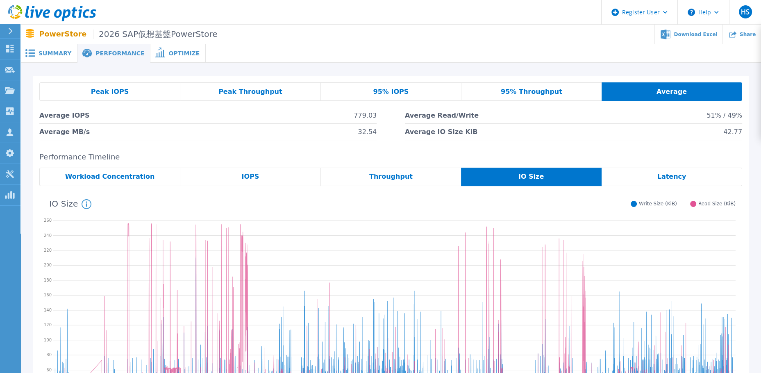
click at [292, 118] on li "Average IOPS 779.03" at bounding box center [207, 115] width 337 height 16
click at [529, 89] on span "95% Throughput" at bounding box center [531, 92] width 61 height 7
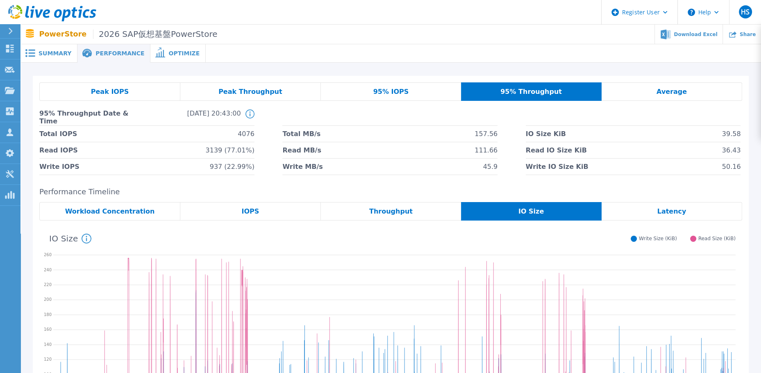
click at [161, 91] on div "Peak IOPS" at bounding box center [109, 91] width 141 height 18
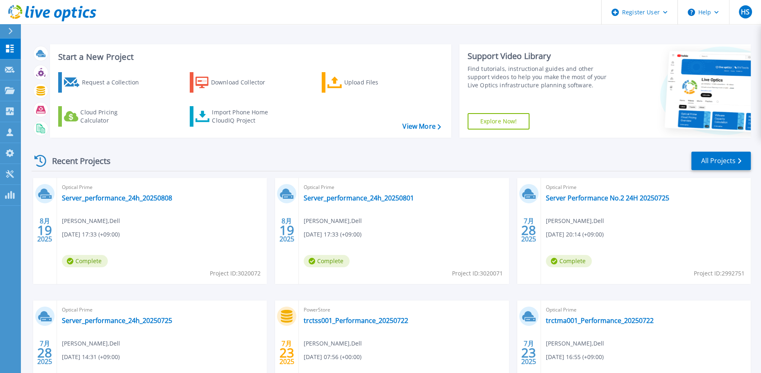
click at [11, 30] on icon at bounding box center [11, 31] width 4 height 7
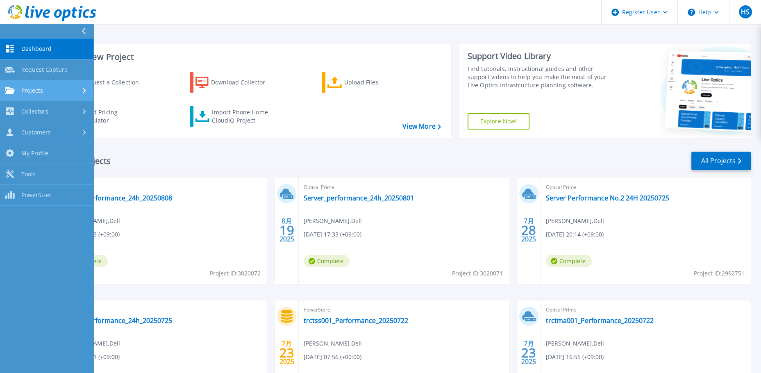
click at [49, 93] on div "Projects" at bounding box center [47, 90] width 84 height 7
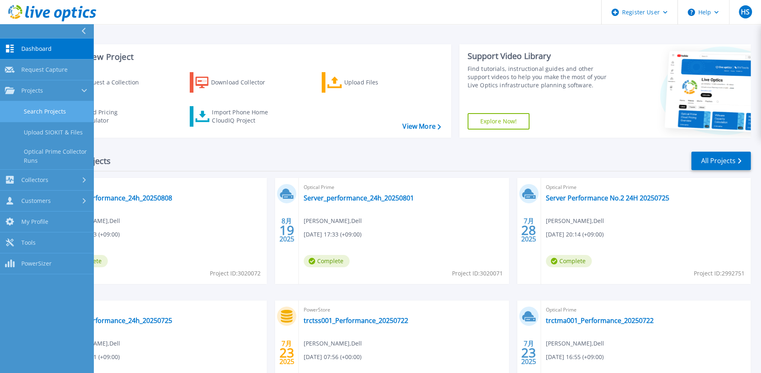
click at [63, 108] on link "Search Projects" at bounding box center [46, 111] width 93 height 21
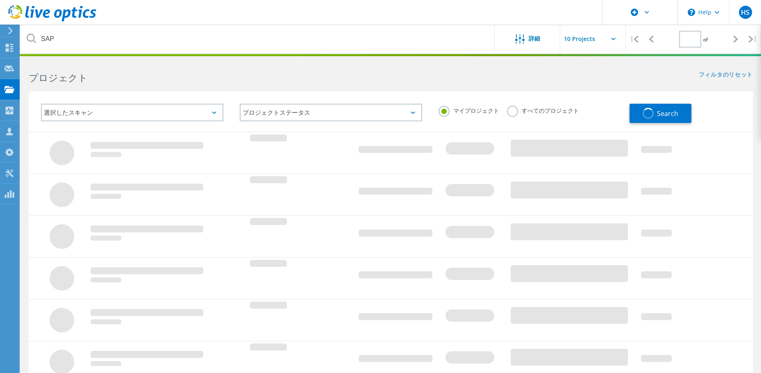
type input "1"
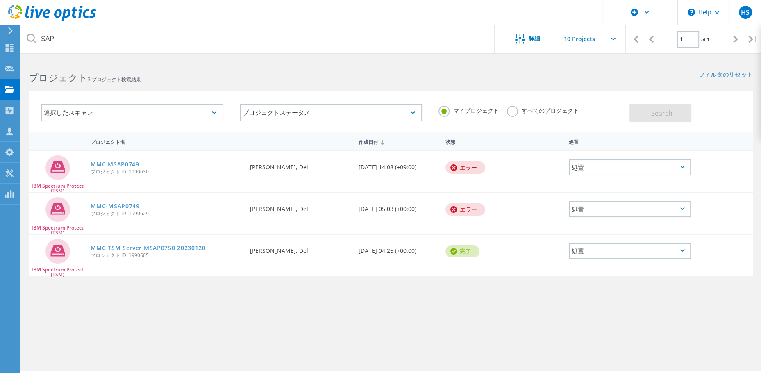
click at [98, 113] on div "選択したスキャン" at bounding box center [132, 113] width 182 height 18
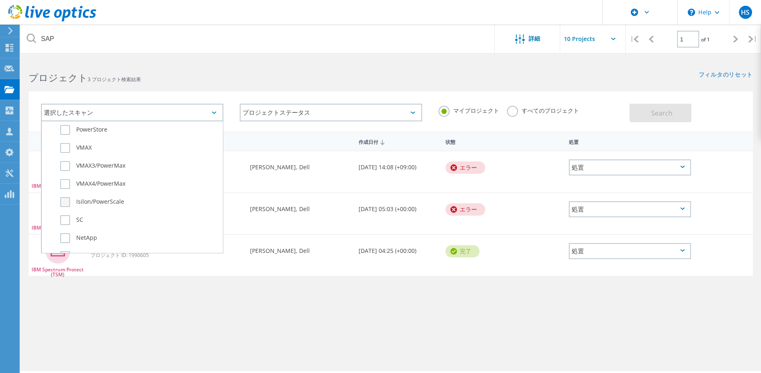
scroll to position [246, 0]
click at [91, 187] on label "Isilon/PowerScale" at bounding box center [139, 191] width 158 height 10
click at [0, 0] on input "Isilon/PowerScale" at bounding box center [0, 0] width 0 height 0
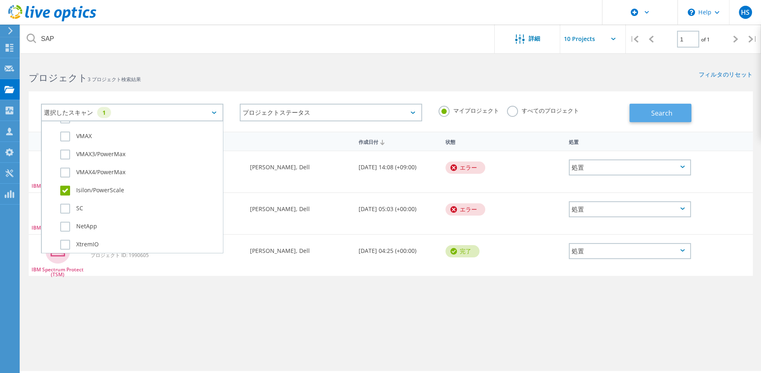
click at [654, 117] on button "Search" at bounding box center [661, 113] width 62 height 18
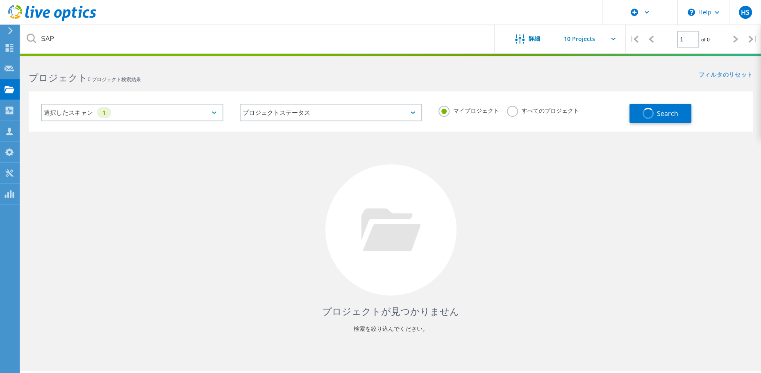
click at [541, 112] on label "すべてのプロジェクト" at bounding box center [543, 110] width 72 height 8
click at [0, 0] on input "すべてのプロジェクト" at bounding box center [0, 0] width 0 height 0
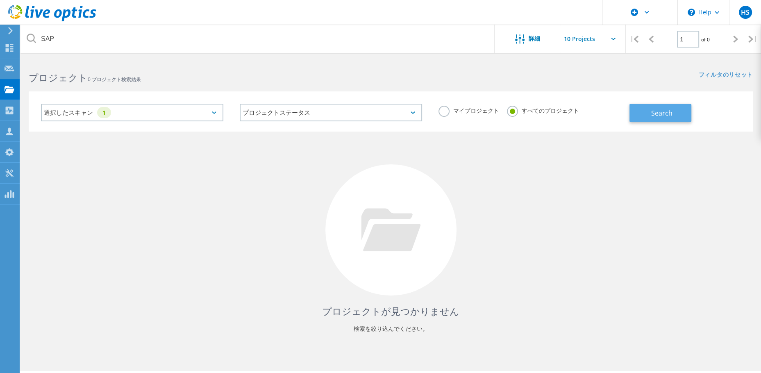
click at [644, 114] on button "Search" at bounding box center [661, 113] width 62 height 18
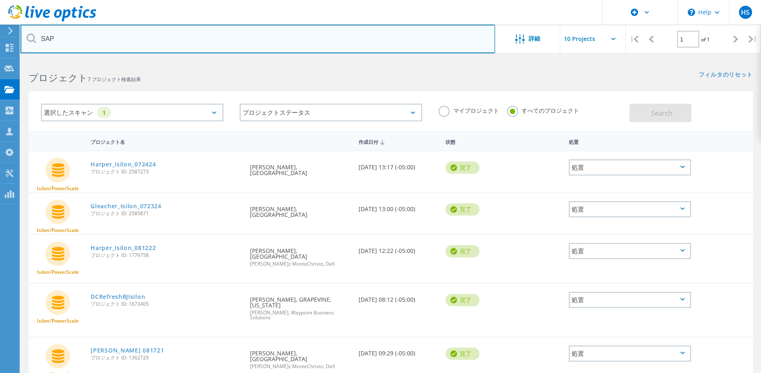
click at [85, 51] on input "SAP" at bounding box center [257, 39] width 475 height 29
click at [113, 40] on input "SAP" at bounding box center [257, 39] width 475 height 29
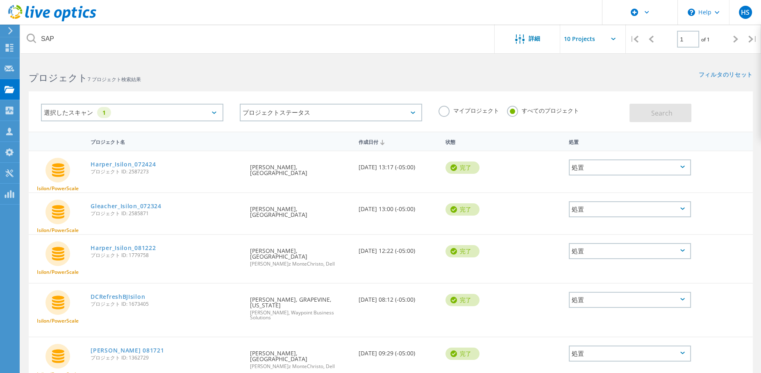
click at [180, 117] on div "選択したスキャン 1" at bounding box center [132, 113] width 182 height 18
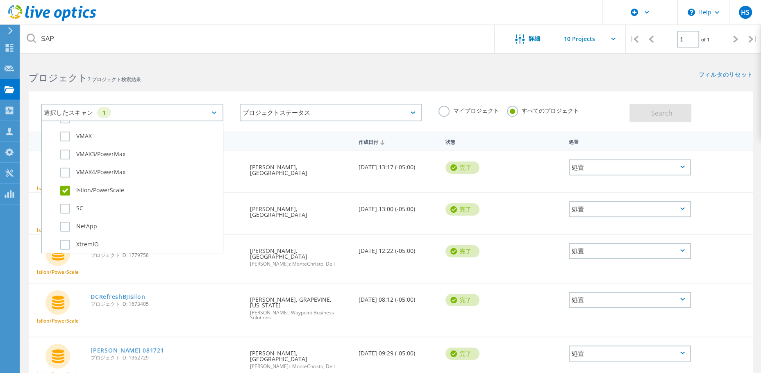
click at [88, 186] on label "Isilon/PowerScale" at bounding box center [139, 191] width 158 height 10
click at [0, 0] on input "Isilon/PowerScale" at bounding box center [0, 0] width 0 height 0
click at [662, 126] on div "選択したスキャン サーバ仮想化 Optical Prime AWS Azure Nutanix RVTools Kubernetes Workloads SQ…" at bounding box center [391, 111] width 724 height 40
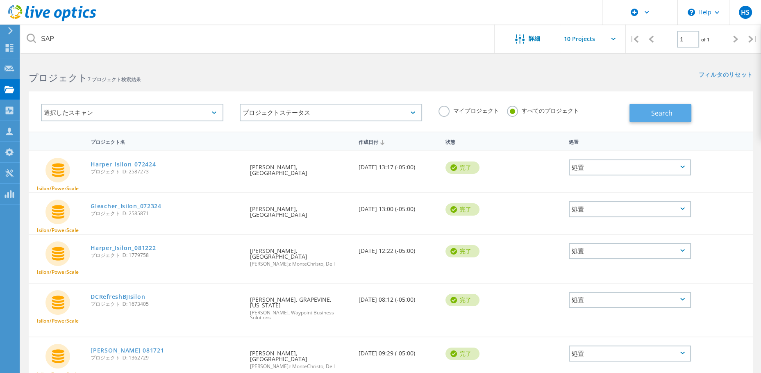
click at [664, 113] on span "Search" at bounding box center [661, 113] width 21 height 9
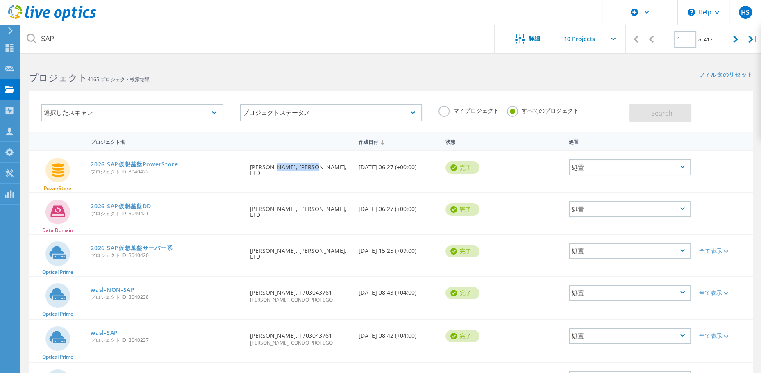
drag, startPoint x: 278, startPoint y: 166, endPoint x: 319, endPoint y: 168, distance: 41.4
click at [319, 168] on div "要求者 小谷 幸平, TAIHEI DENGYO KAISHA, LTD." at bounding box center [300, 167] width 109 height 33
copy div "TAIHEI DENGYO"
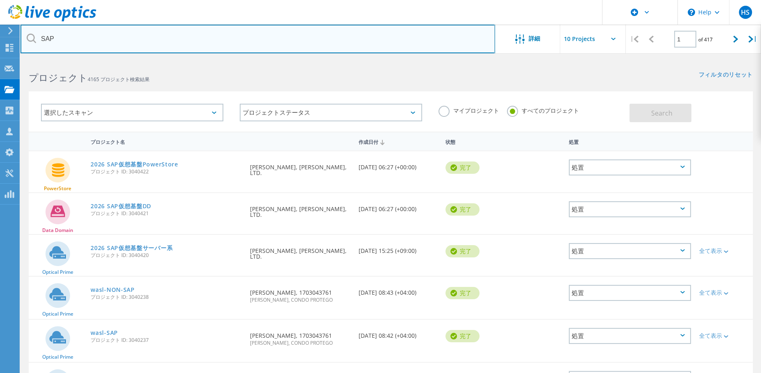
click at [159, 39] on input "SAP" at bounding box center [257, 39] width 475 height 29
paste input "TAIHEI DENGYO"
type input "TAIHEI DENGYO"
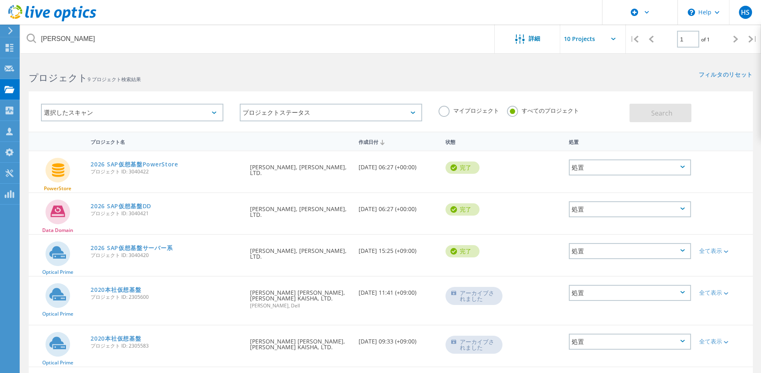
click at [203, 331] on div "2020本社仮想基盤 プロジェクト ID: 2305583" at bounding box center [165, 340] width 159 height 31
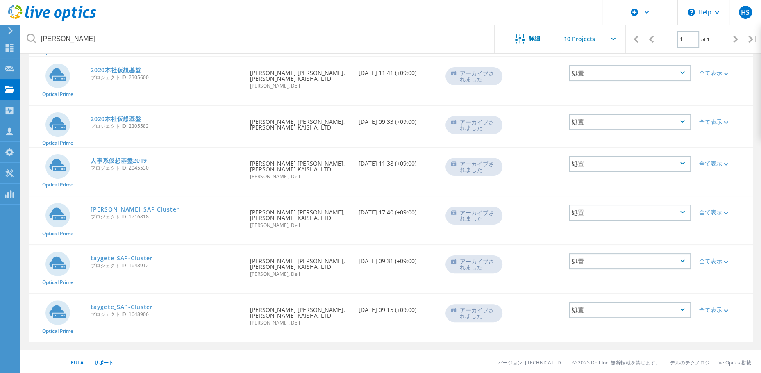
scroll to position [15, 0]
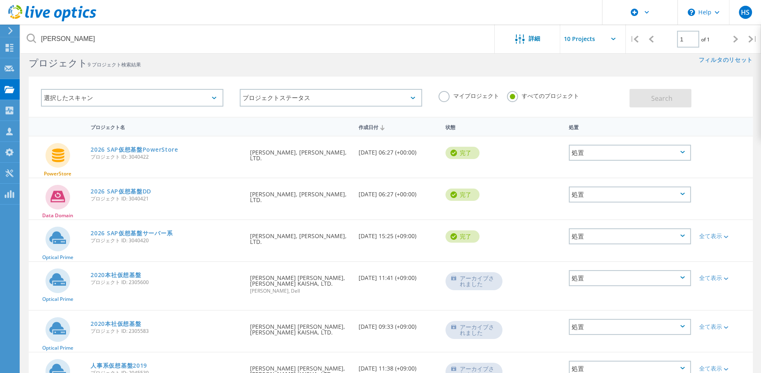
click at [21, 311] on div "プロジェクト名 作成日付 状態 処置 PowerStore 2026 SAP仮想基盤PowerStore プロジェクト ID: 3040422 要求者 小谷 …" at bounding box center [390, 336] width 741 height 438
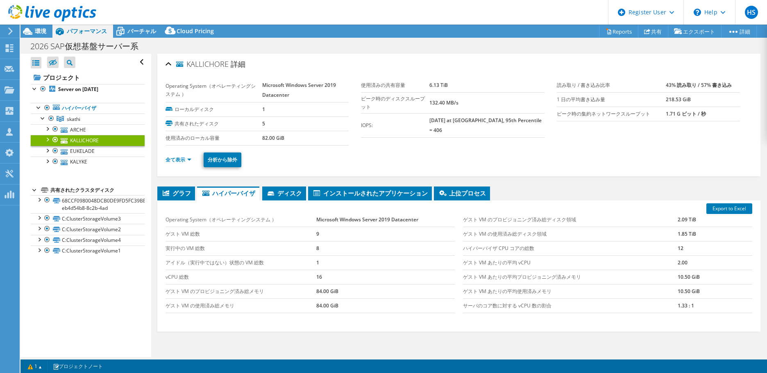
select select "USD"
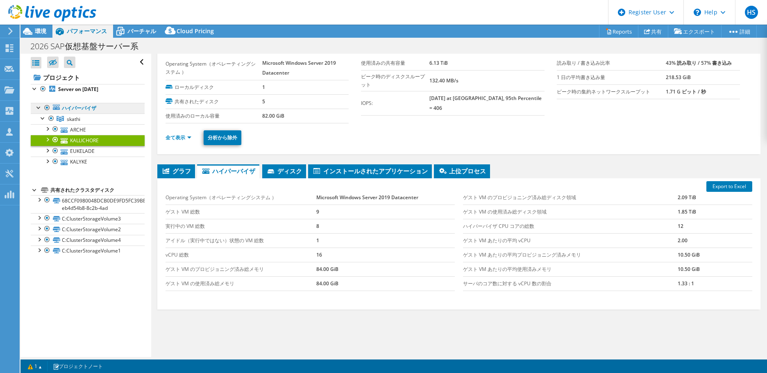
click at [83, 103] on link "ハイパーバイザ" at bounding box center [88, 108] width 114 height 11
click at [85, 105] on link "ハイパーバイザ" at bounding box center [88, 108] width 114 height 11
click at [40, 28] on span "環境" at bounding box center [40, 31] width 11 height 8
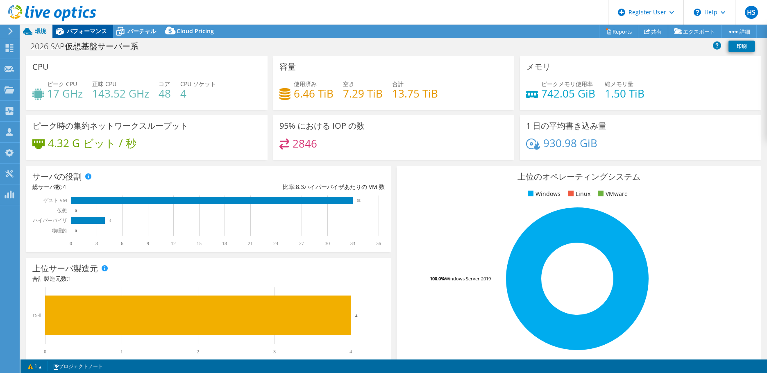
click at [64, 30] on icon at bounding box center [60, 31] width 8 height 7
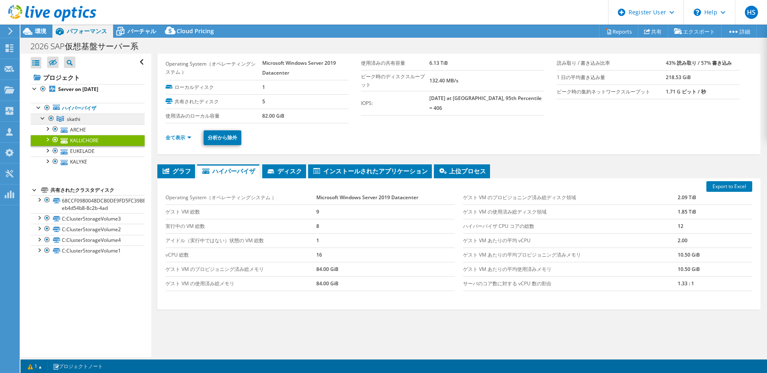
click at [80, 116] on span "skathi" at bounding box center [74, 119] width 14 height 7
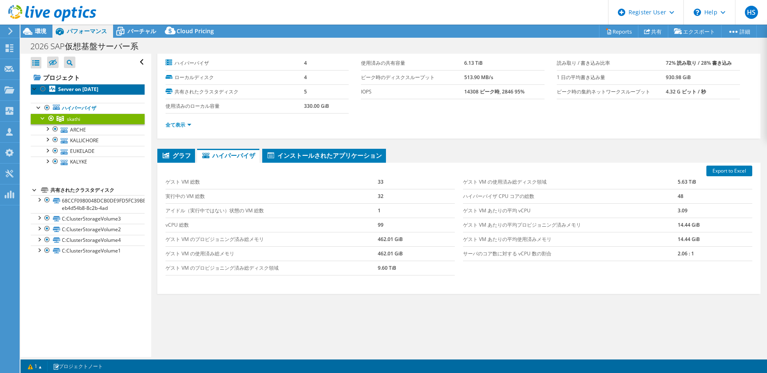
click at [92, 91] on b "Server on [DATE]" at bounding box center [78, 89] width 40 height 7
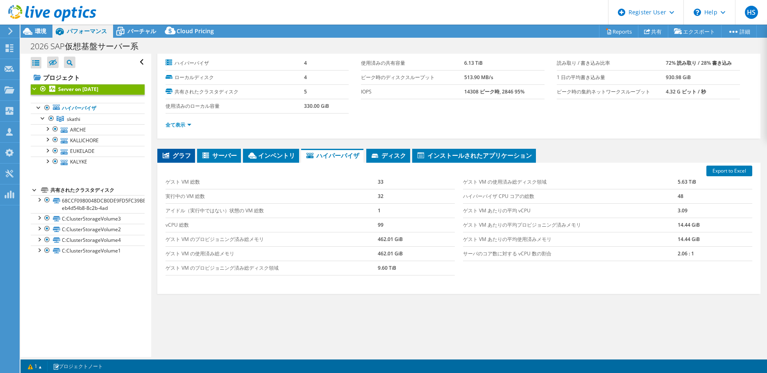
click at [173, 153] on div "Server on [DATE] 詳細 ハイパーバイザ 4 ローカルディスク 4 共有されたクラスタディスク 5 使用済みのローカル容量 330.00 GiB…" at bounding box center [459, 200] width 616 height 337
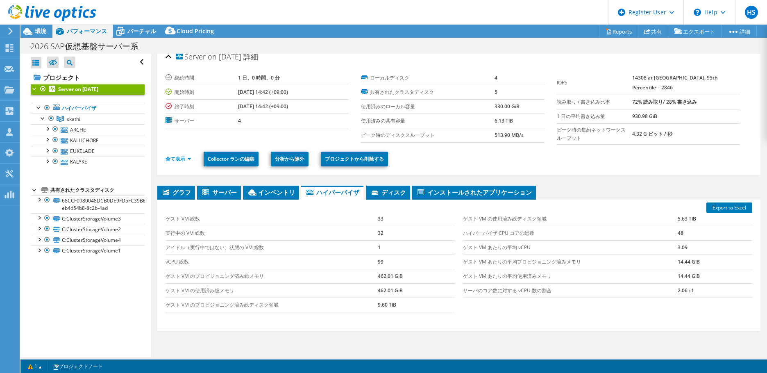
scroll to position [0, 0]
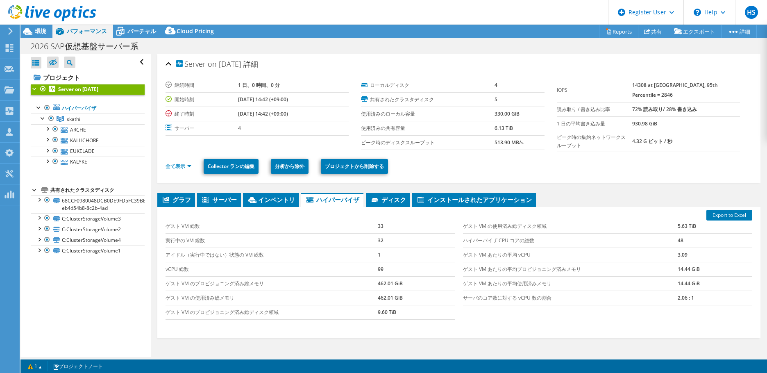
click at [118, 275] on div "すべて開く すべて閉じる 除外されたノードを非表示 プロジェクトツリーフィルタ" at bounding box center [85, 205] width 130 height 303
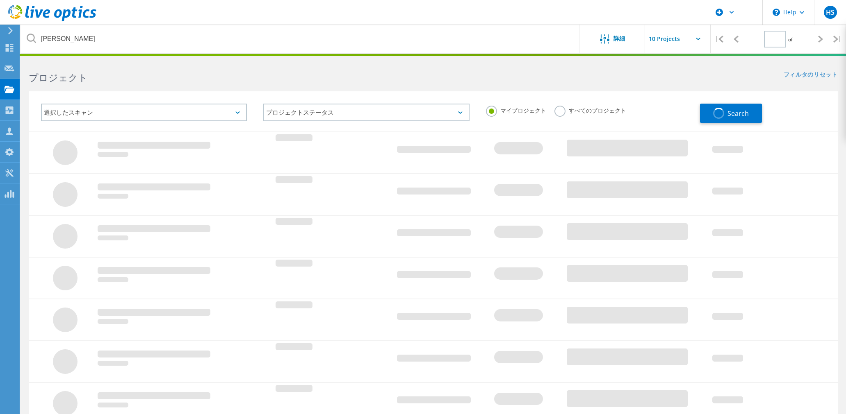
type input "1"
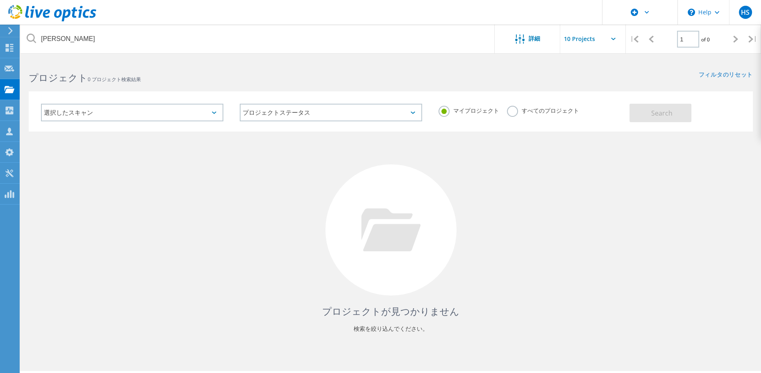
click at [50, 20] on icon at bounding box center [52, 13] width 88 height 17
click at [13, 33] on icon at bounding box center [10, 30] width 6 height 7
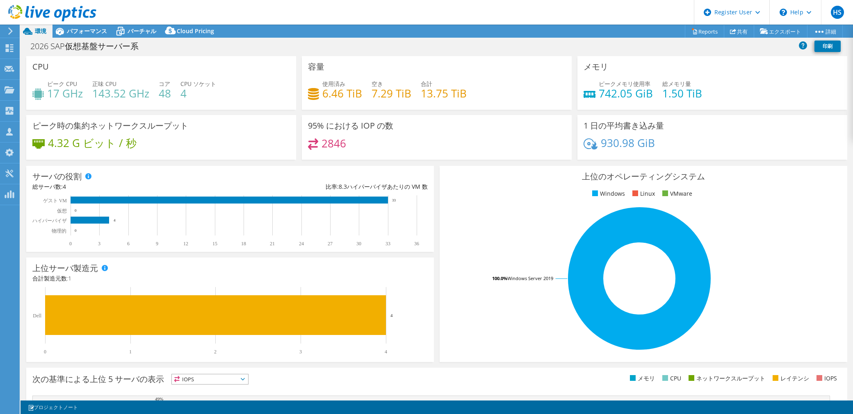
select select "[GEOGRAPHIC_DATA]"
select select "JPY"
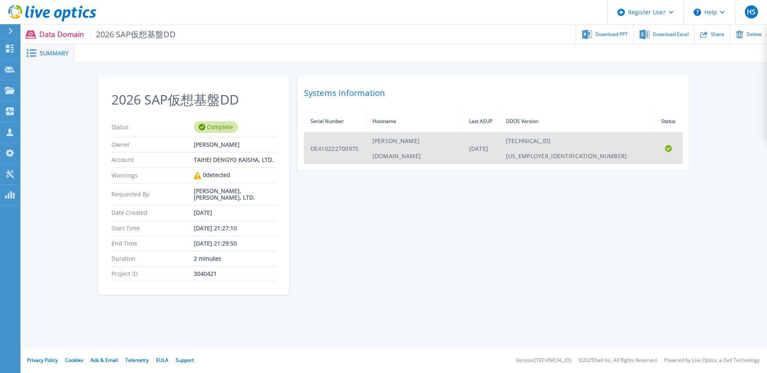
click at [366, 143] on td "DE410222700975" at bounding box center [335, 148] width 62 height 31
click at [667, 145] on icon "Completed" at bounding box center [668, 148] width 7 height 7
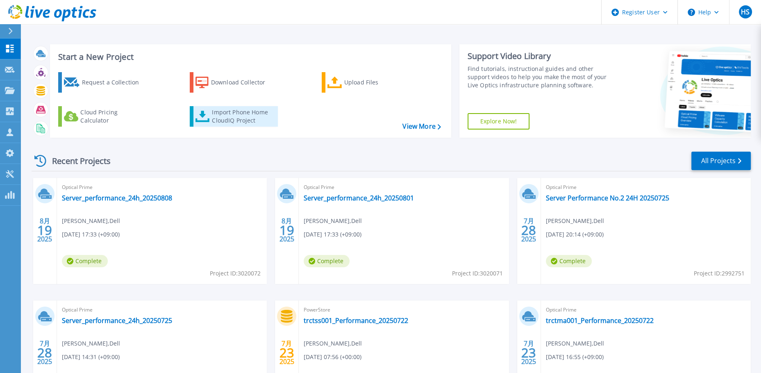
click at [245, 119] on div "Import Phone Home CloudIQ Project" at bounding box center [244, 116] width 64 height 16
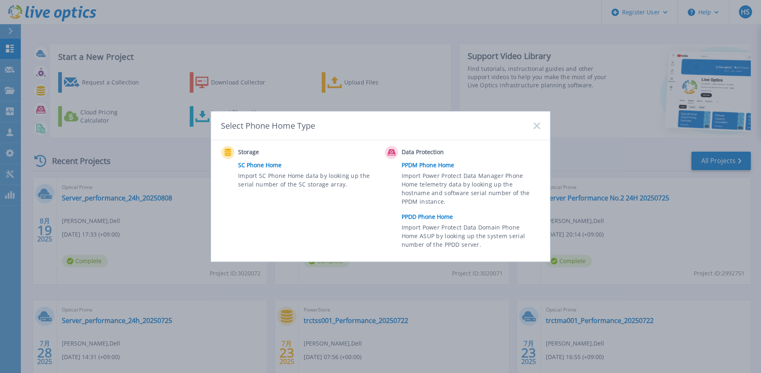
click at [426, 219] on link "PPDD Phone Home" at bounding box center [473, 217] width 143 height 12
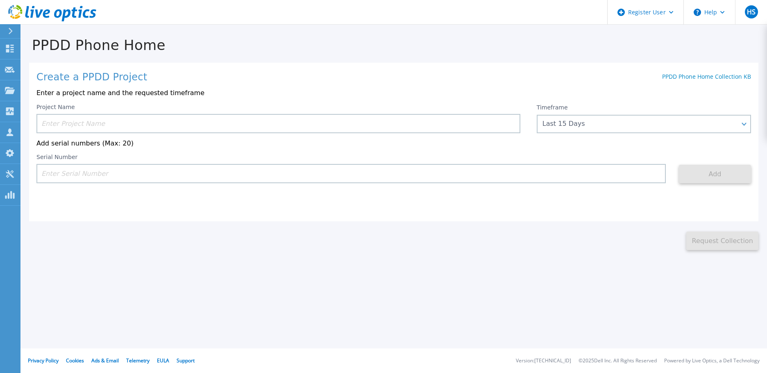
click at [218, 174] on input at bounding box center [351, 173] width 630 height 19
paste input "DE410222700975"
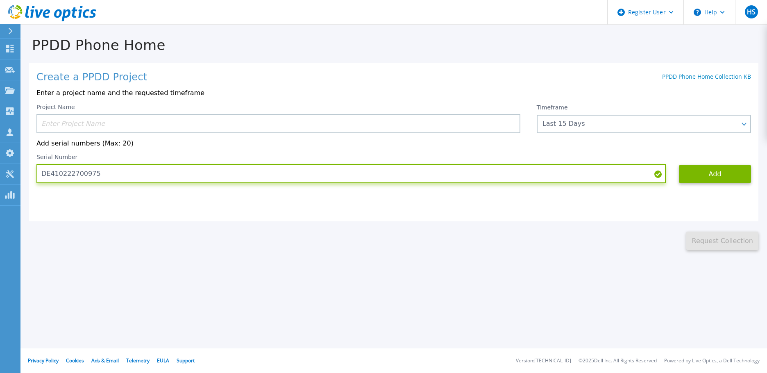
type input "DE410222700975"
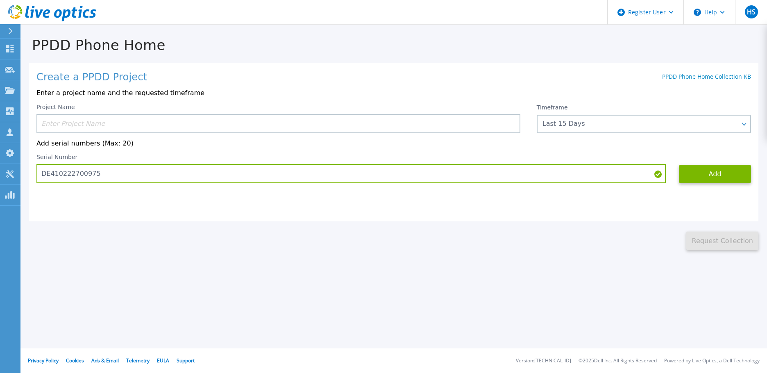
click at [303, 125] on input at bounding box center [278, 123] width 484 height 19
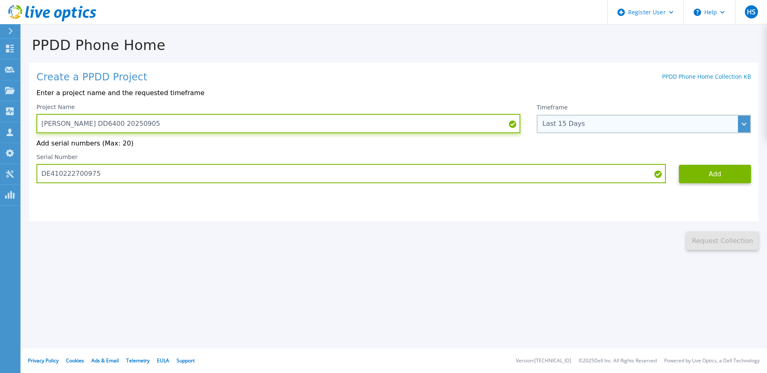
type input "[PERSON_NAME] DD6400 20250905"
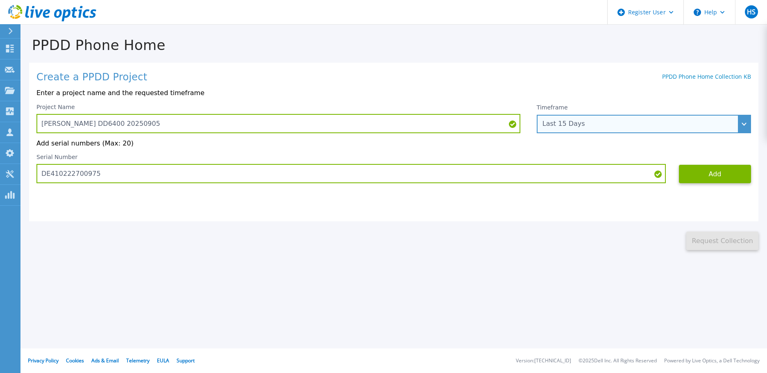
click at [584, 129] on div "Last 15 Days" at bounding box center [644, 124] width 214 height 18
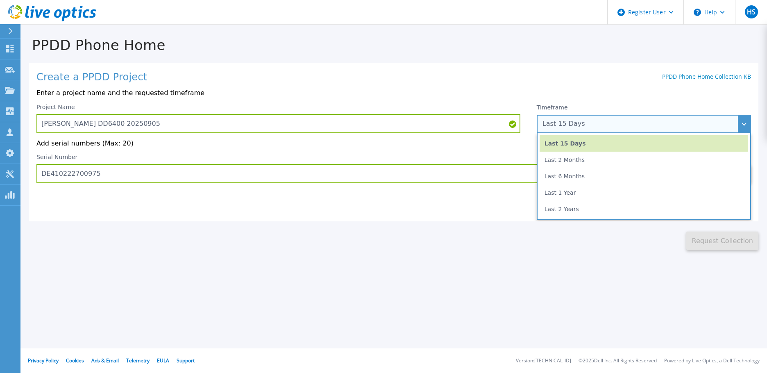
click at [585, 176] on li "Last 6 Months" at bounding box center [644, 176] width 209 height 16
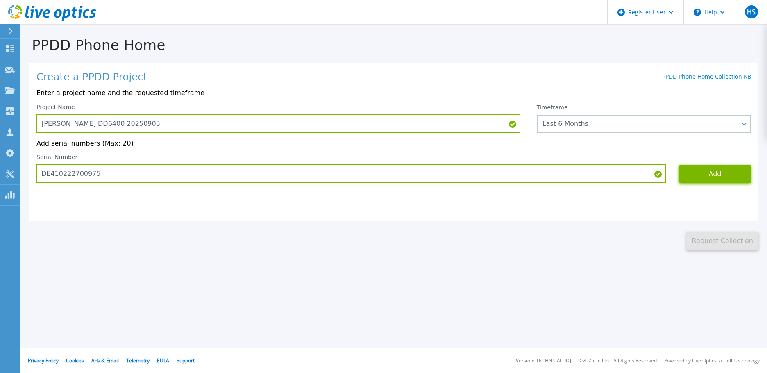
click at [709, 175] on button "Add" at bounding box center [715, 174] width 72 height 18
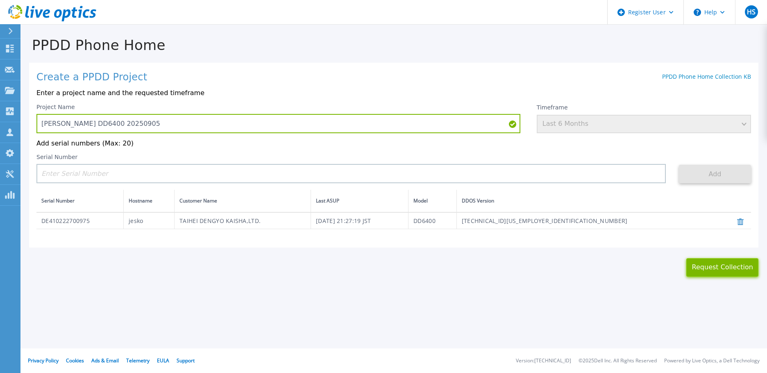
click at [704, 268] on button "Request Collection" at bounding box center [723, 267] width 72 height 18
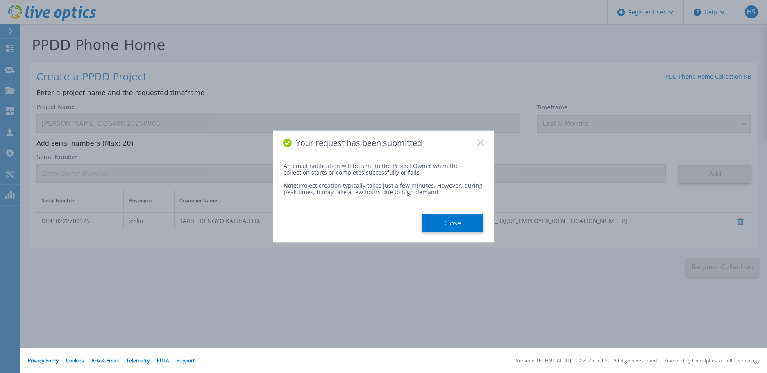
click at [461, 212] on div "An email notification will be sent to the Project Owner when the collection sta…" at bounding box center [383, 198] width 221 height 70
click at [459, 217] on button "Close" at bounding box center [453, 223] width 62 height 18
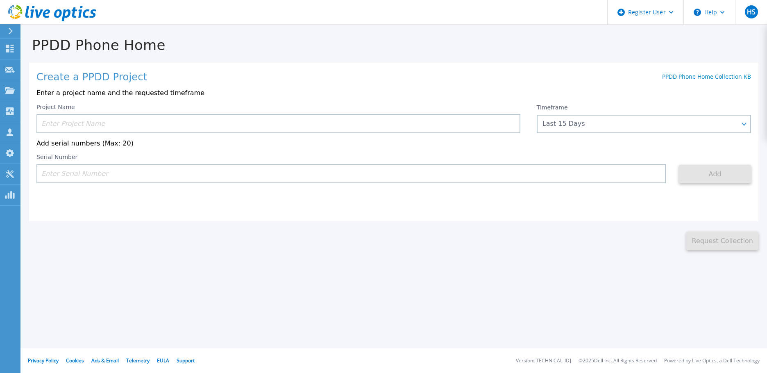
click at [36, 20] on icon at bounding box center [52, 13] width 88 height 17
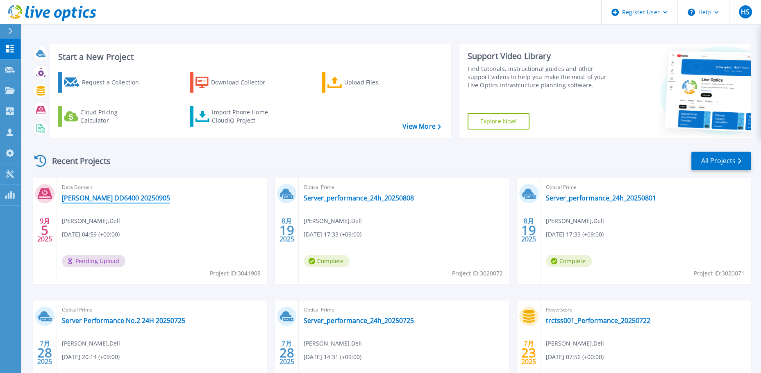
click at [120, 198] on link "[PERSON_NAME] DD6400 20250905" at bounding box center [116, 198] width 108 height 8
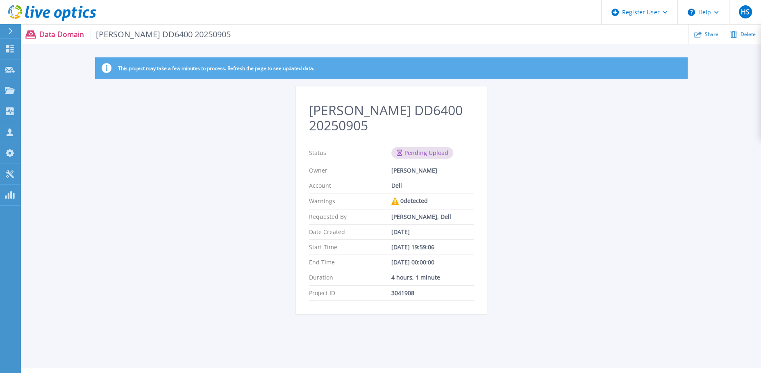
click at [175, 225] on div "This project may take a few minutes to process. Refresh the page to see updated…" at bounding box center [392, 190] width 740 height 266
click at [233, 132] on div "This project may take a few minutes to process. Refresh the page to see updated…" at bounding box center [392, 190] width 740 height 266
